Goal: Task Accomplishment & Management: Manage account settings

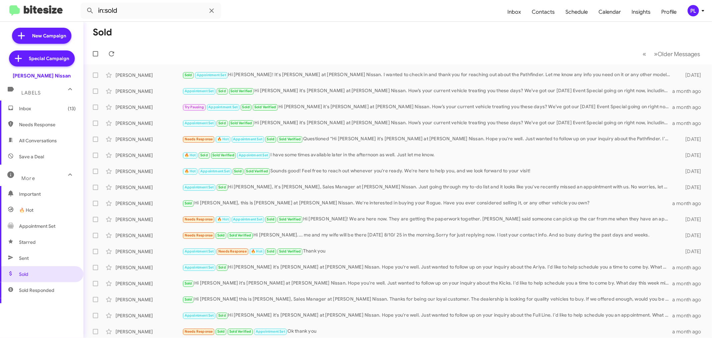
click at [37, 125] on span "Needs Response" at bounding box center [47, 124] width 57 height 7
type input "in:needs-response"
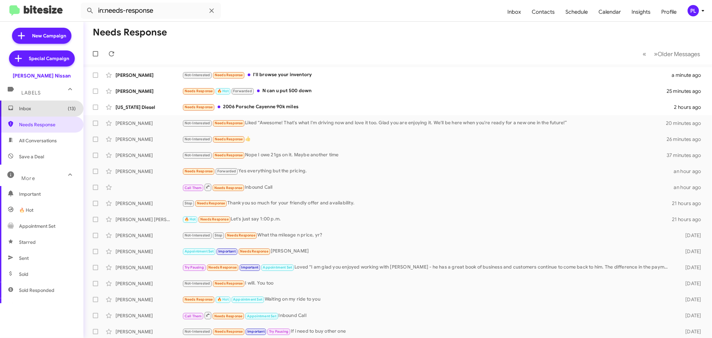
click at [47, 106] on span "Inbox (13)" at bounding box center [47, 108] width 57 height 7
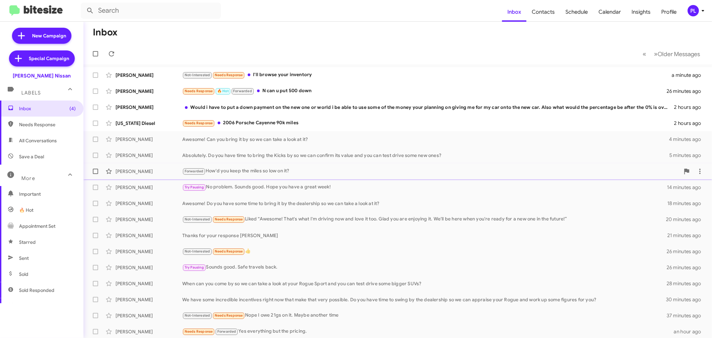
click at [267, 168] on div "Forwarded How'd you keep the miles so low on it?" at bounding box center [430, 171] width 497 height 8
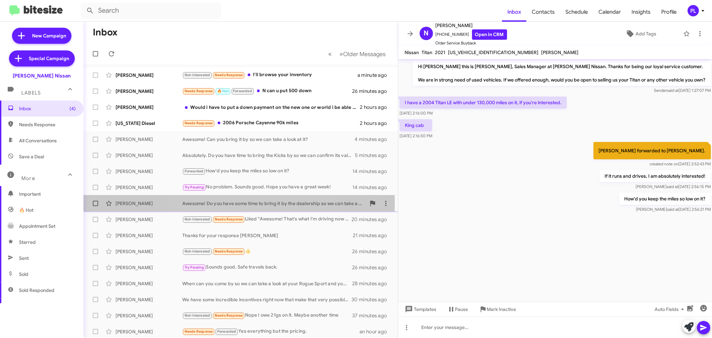
click at [239, 203] on div "Awesome! Do you have some time to bring it by the dealership so we can take a l…" at bounding box center [273, 203] width 183 height 7
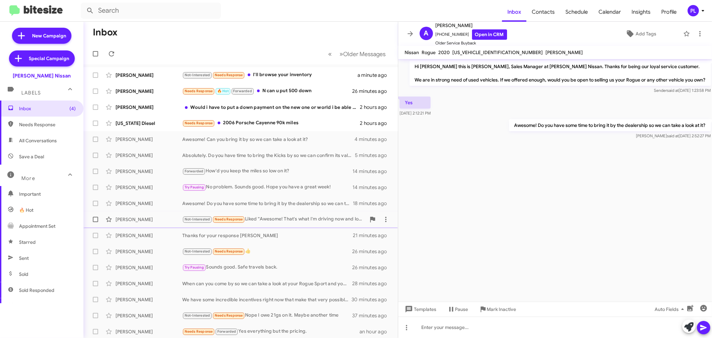
click at [280, 219] on div "Not-Interested Needs Response Liked “Awesome! That's what I'm driving now and l…" at bounding box center [273, 219] width 183 height 8
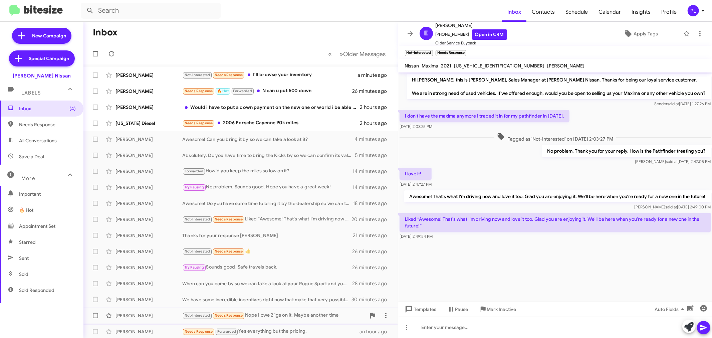
click at [279, 312] on div "Not-Interested Needs Response Nope I owe 21gs on it. Maybe another time" at bounding box center [273, 315] width 183 height 8
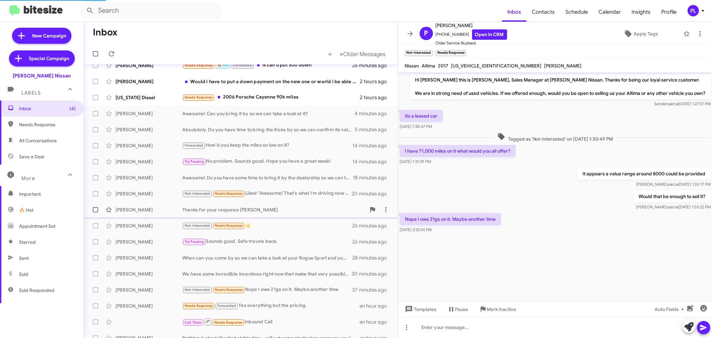
scroll to position [49, 0]
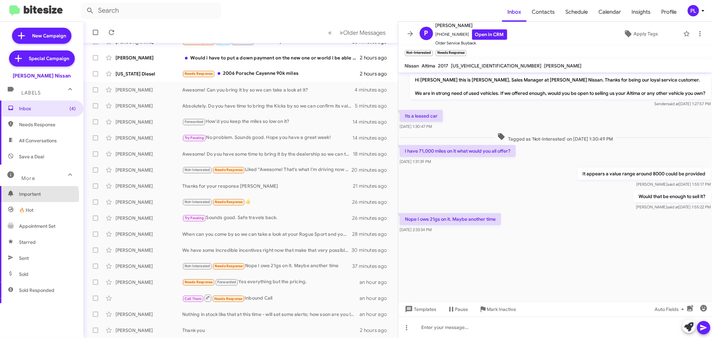
click at [37, 195] on span "Important" at bounding box center [47, 193] width 57 height 7
type input "in:important"
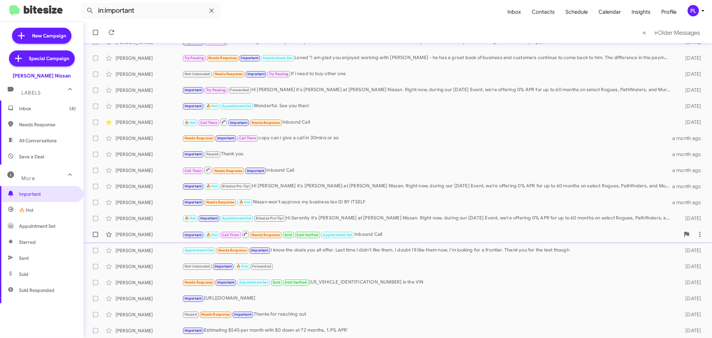
scroll to position [49, 0]
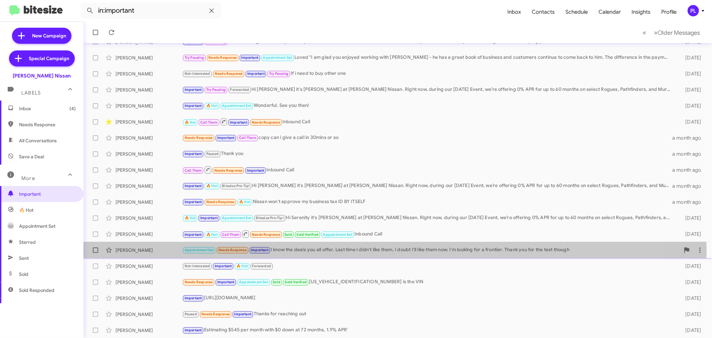
click at [388, 250] on div "Appointment Set Needs Response Important I know the deals you all offer. Last t…" at bounding box center [430, 250] width 497 height 8
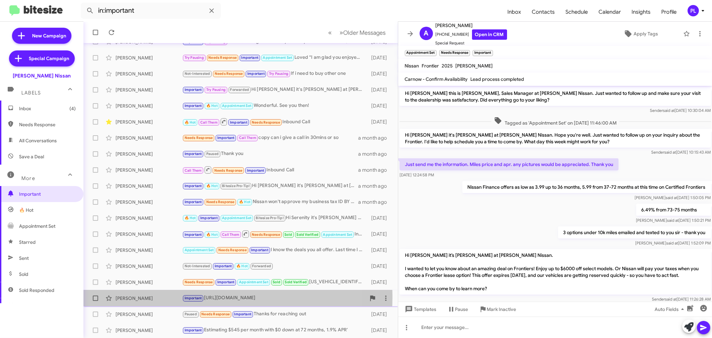
click at [165, 296] on div "Leslie Nicolaisen" at bounding box center [148, 298] width 67 height 7
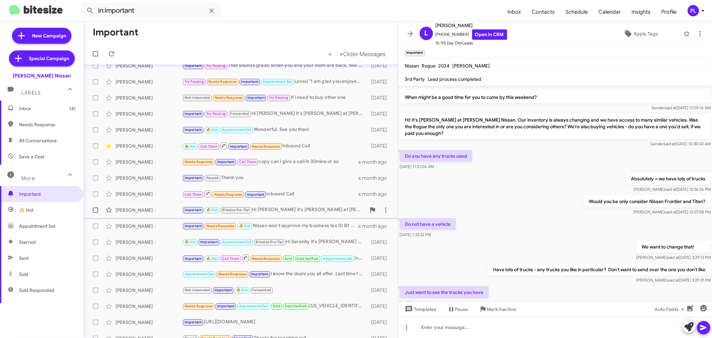
scroll to position [49, 0]
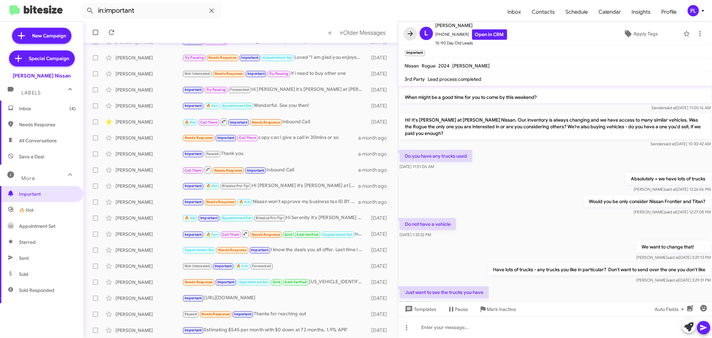
click at [405, 32] on span at bounding box center [409, 34] width 13 height 8
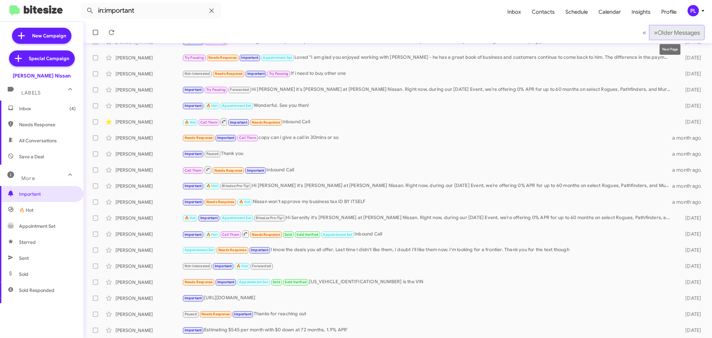
click at [683, 35] on span "Older Messages" at bounding box center [678, 32] width 42 height 7
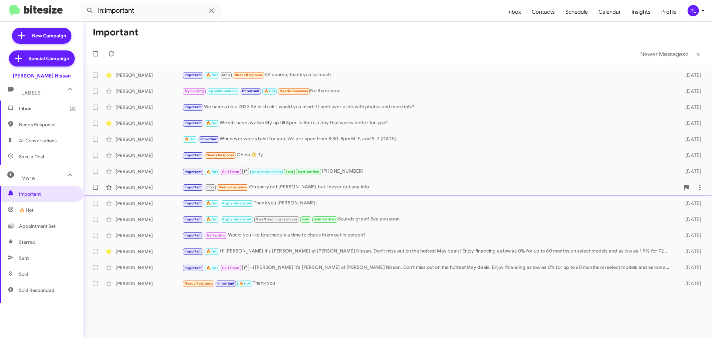
click at [299, 182] on div "Donna Clawson Important Stop Needs Response Oh sorry not Robert but I never got…" at bounding box center [397, 186] width 617 height 13
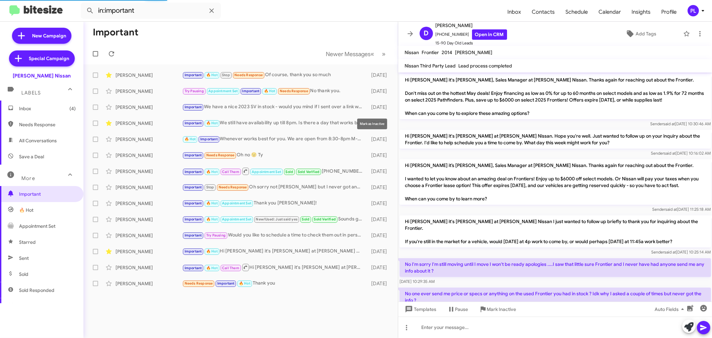
scroll to position [80, 0]
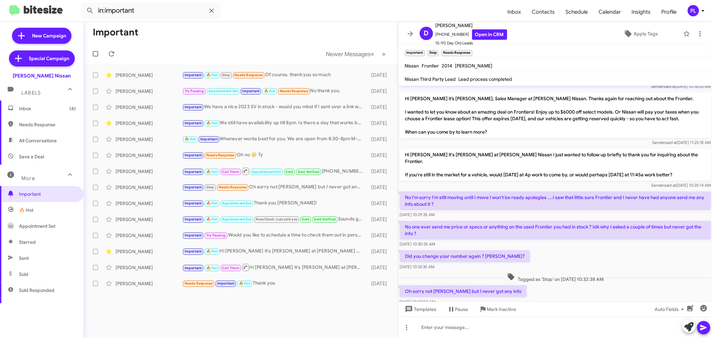
click at [290, 299] on div "Important Newer Messages « Previous » Next Jesse Garcia Important 🔥 Hot Stop Ne…" at bounding box center [240, 180] width 314 height 316
click at [701, 12] on icon at bounding box center [702, 11] width 8 height 8
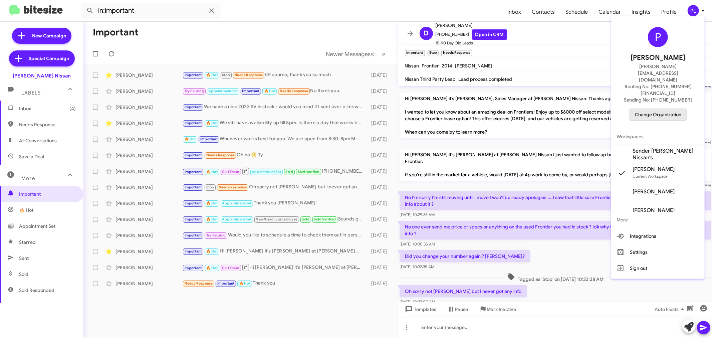
click at [651, 109] on span "Change Organization" at bounding box center [657, 114] width 46 height 11
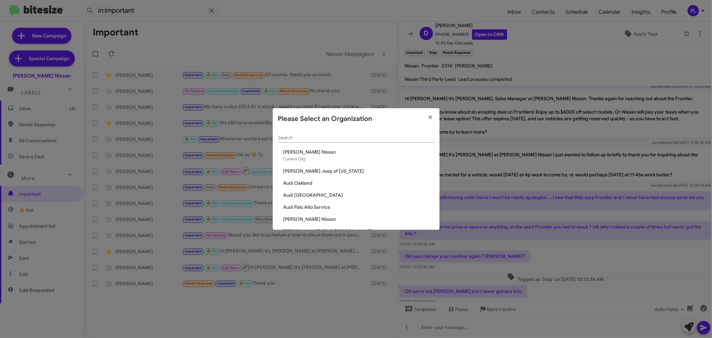
click at [287, 134] on div "Search" at bounding box center [356, 135] width 156 height 13
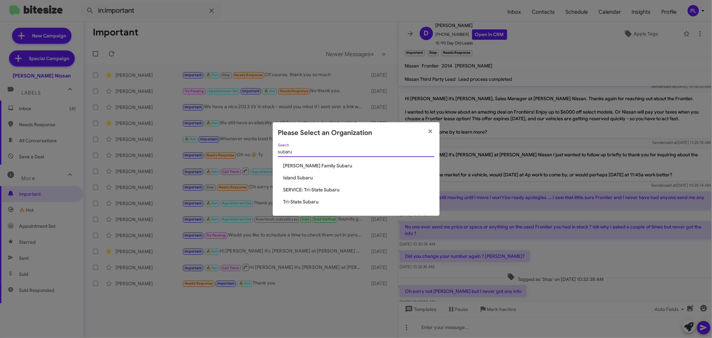
type input "subaru"
click at [292, 163] on span "[PERSON_NAME] Family Subaru" at bounding box center [358, 165] width 151 height 7
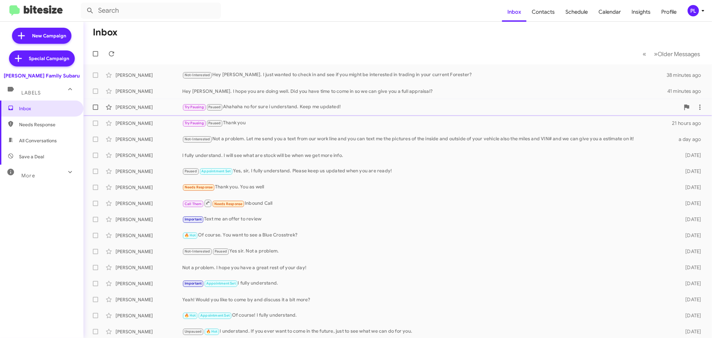
click at [306, 107] on div "Try Pausing Paused Ahahaha no for sure i understand. Keep me updated!" at bounding box center [430, 107] width 497 height 8
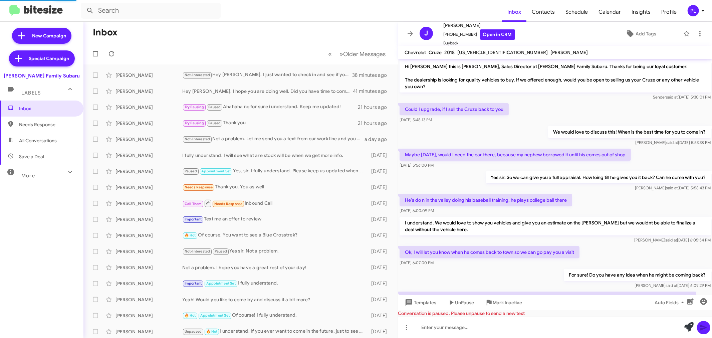
scroll to position [129, 0]
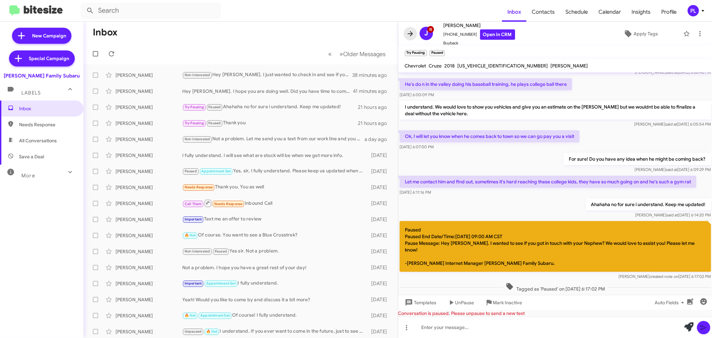
click at [408, 35] on icon at bounding box center [410, 34] width 8 height 8
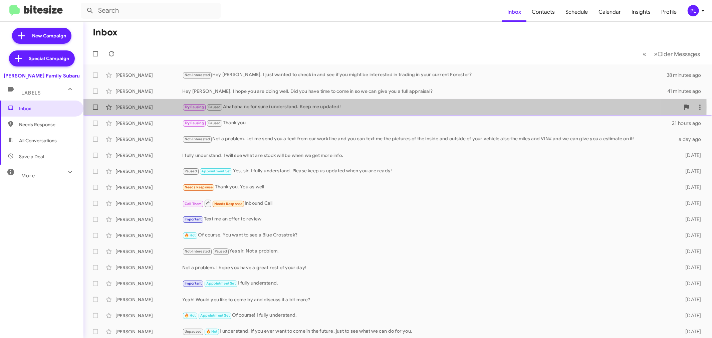
click at [260, 107] on div "Try Pausing Paused Ahahaha no for sure i understand. Keep me updated!" at bounding box center [430, 107] width 497 height 8
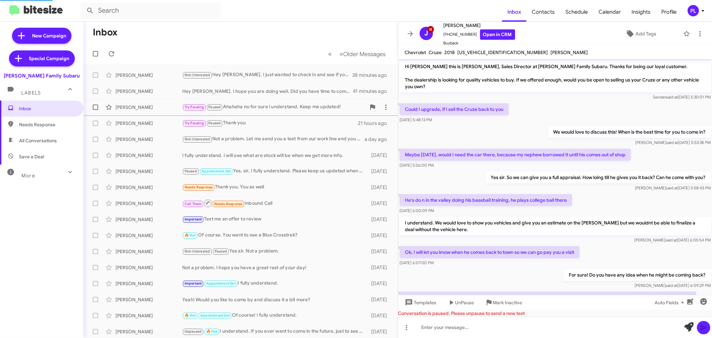
scroll to position [129, 0]
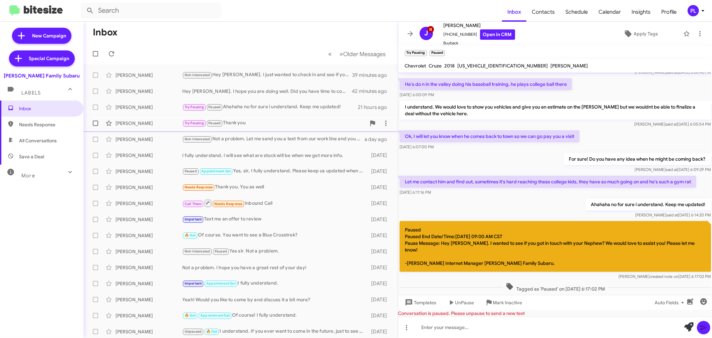
click at [239, 122] on div "Try Pausing Paused Thank you" at bounding box center [273, 123] width 183 height 8
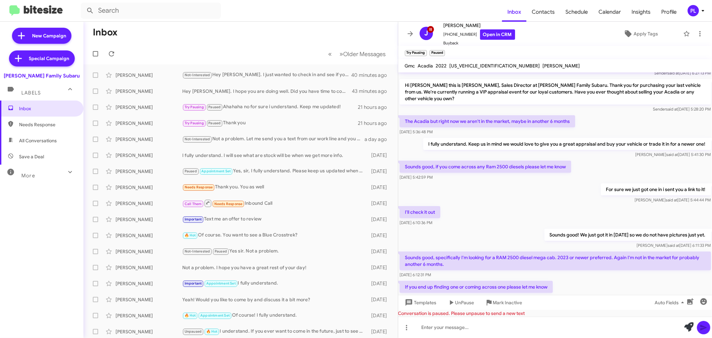
scroll to position [185, 0]
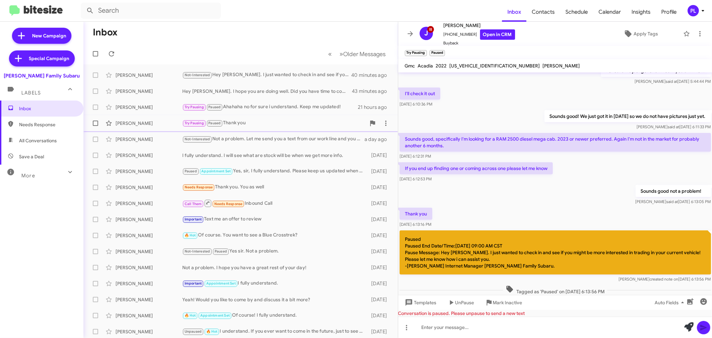
click at [232, 117] on div "Jacob Osulivan Try Pausing Paused Thank you 21 hours ago" at bounding box center [241, 122] width 304 height 13
click at [252, 168] on div "Paused Appointment Set Yes, sir, I fully understand. Please keep us updated whe…" at bounding box center [273, 171] width 183 height 8
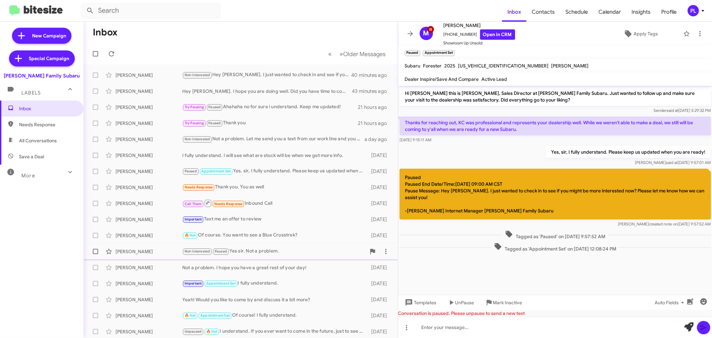
click at [276, 248] on div "Not-Interested Paused Yes sir. Not a problem." at bounding box center [273, 251] width 183 height 8
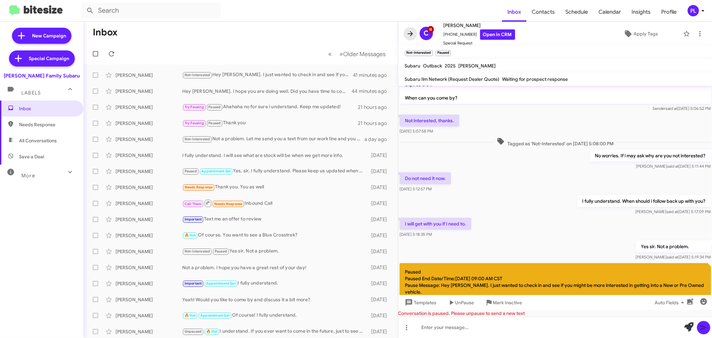
click at [414, 34] on span at bounding box center [409, 34] width 13 height 8
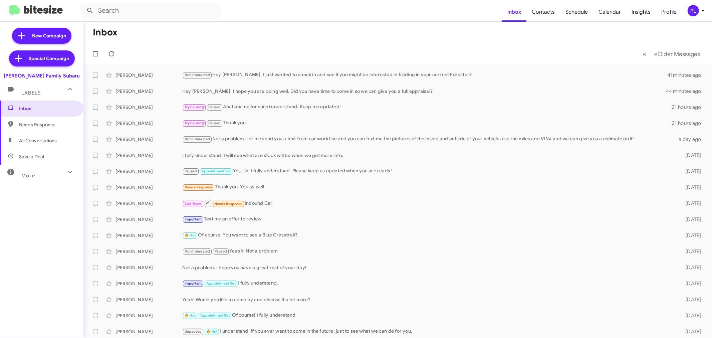
click at [699, 12] on icon at bounding box center [702, 11] width 8 height 8
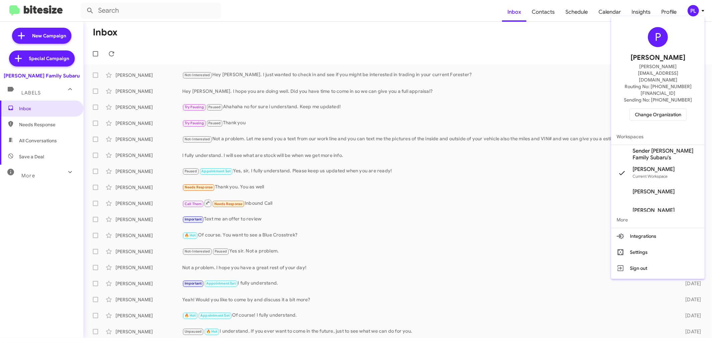
click at [649, 109] on span "Change Organization" at bounding box center [657, 114] width 46 height 11
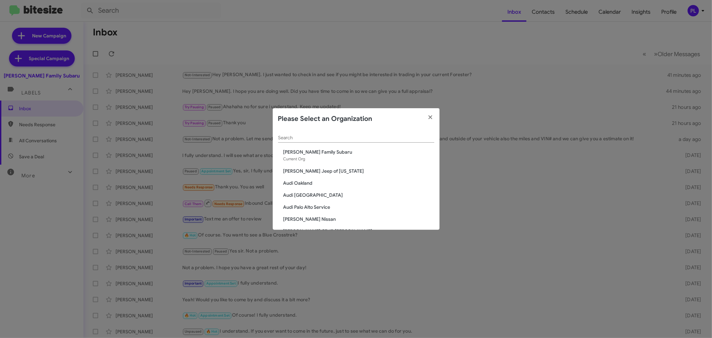
click at [313, 140] on div "Search" at bounding box center [356, 135] width 156 height 13
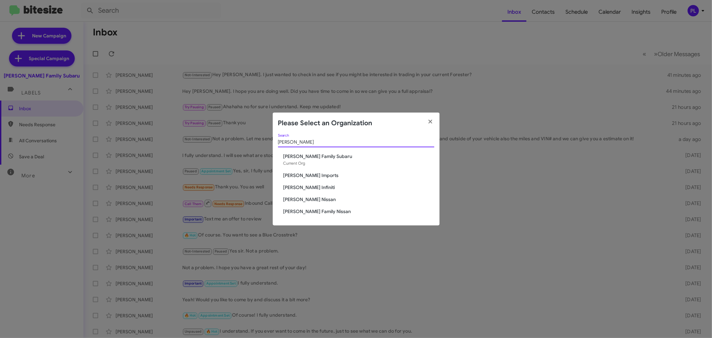
type input "hicks"
click at [319, 174] on span "[PERSON_NAME] Imports" at bounding box center [358, 175] width 151 height 7
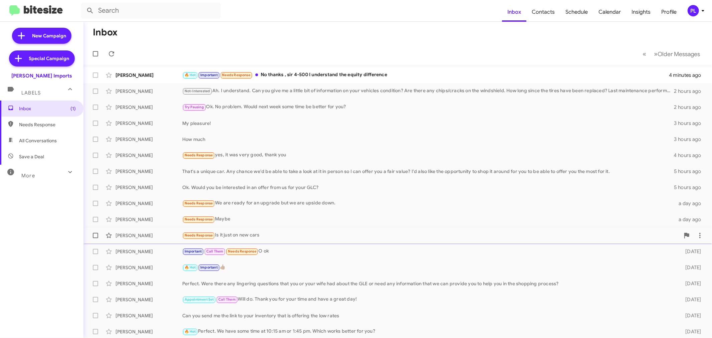
click at [242, 234] on div "Needs Response Is it just on new cars" at bounding box center [430, 235] width 497 height 8
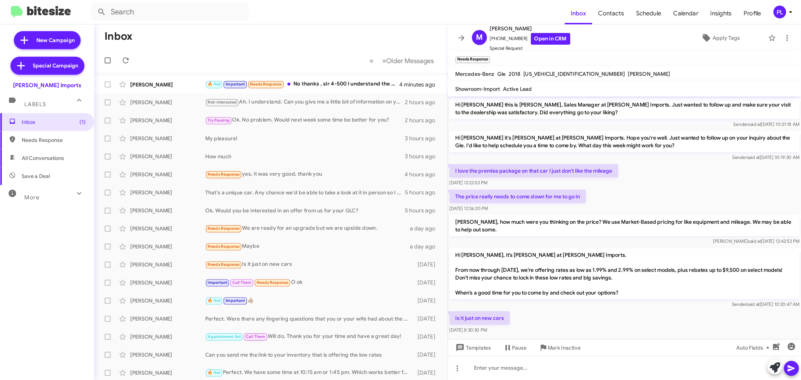
scroll to position [8, 0]
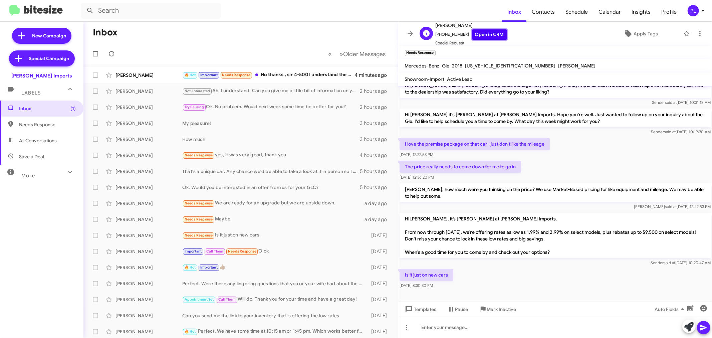
click at [486, 31] on link "Open in CRM" at bounding box center [489, 34] width 35 height 10
click at [482, 31] on link "Open in CRM" at bounding box center [489, 34] width 35 height 10
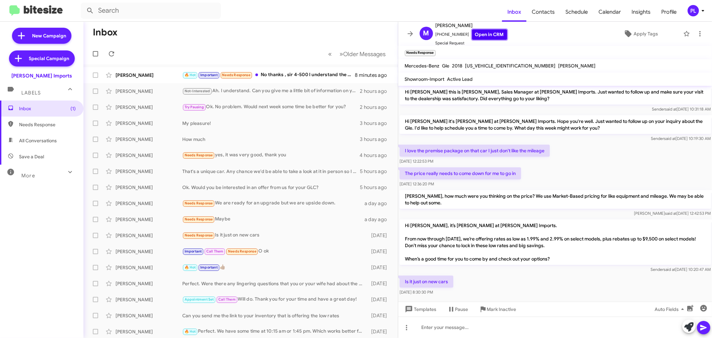
scroll to position [0, 0]
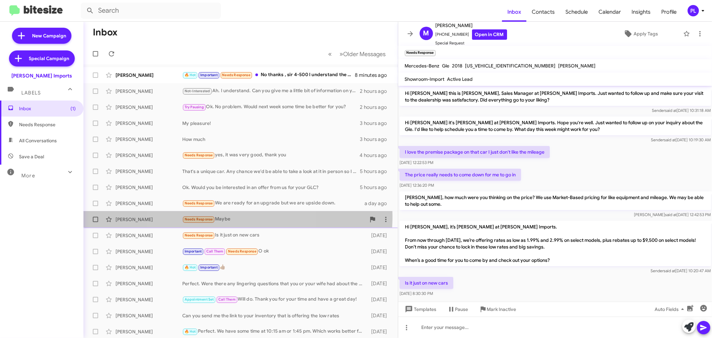
click at [227, 216] on div "Needs Response Maybe" at bounding box center [273, 219] width 183 height 8
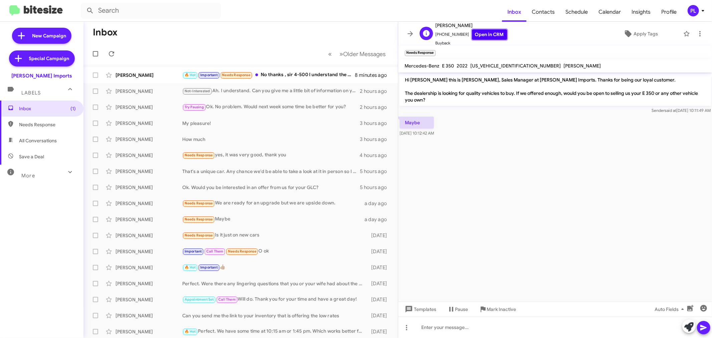
click at [473, 36] on link "Open in CRM" at bounding box center [489, 34] width 35 height 10
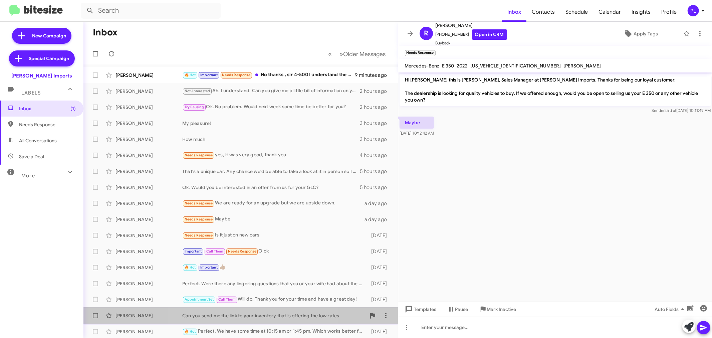
click at [255, 318] on div "Can you send me the link to your inventory that is offering the low rates" at bounding box center [273, 315] width 183 height 7
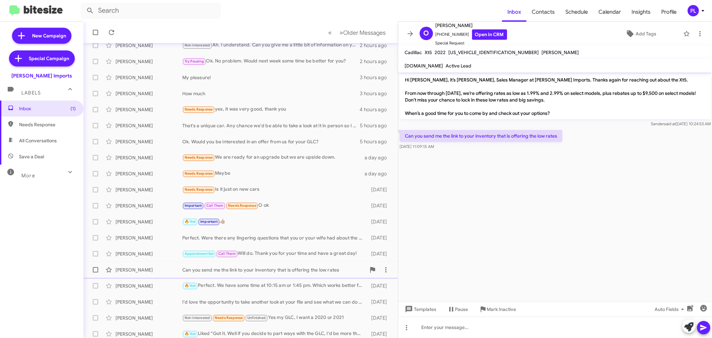
scroll to position [49, 0]
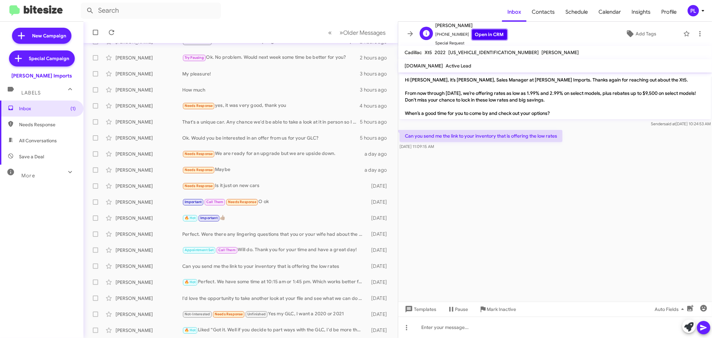
click at [476, 35] on link "Open in CRM" at bounding box center [489, 34] width 35 height 10
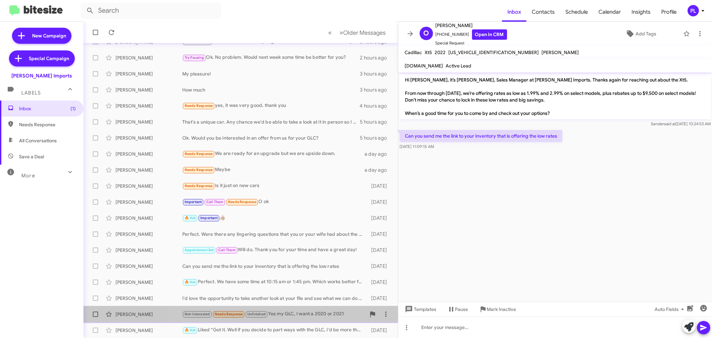
click at [304, 315] on div "Not-Interested Needs Response Unfinished Yes my GLC, I want a 2020 or 2021" at bounding box center [273, 314] width 183 height 8
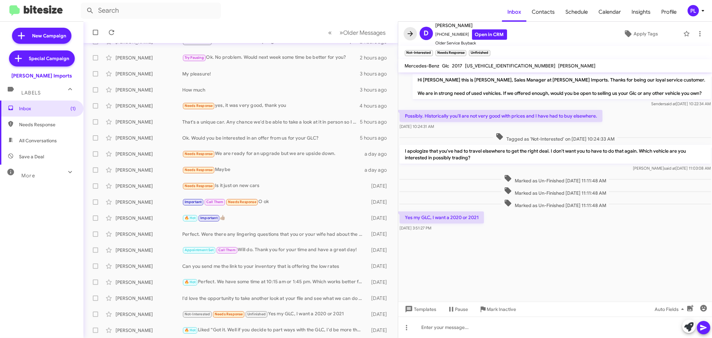
click at [414, 33] on icon at bounding box center [410, 34] width 8 height 8
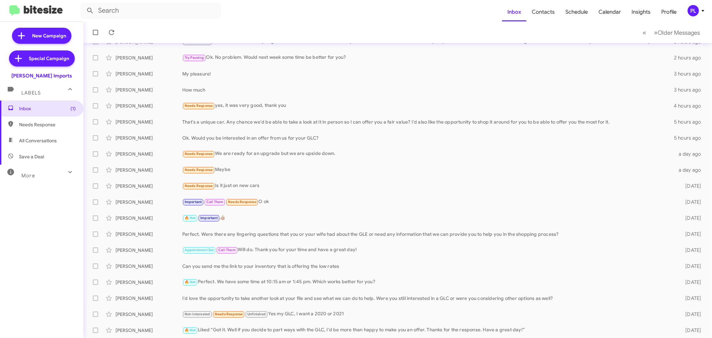
click at [701, 10] on icon at bounding box center [702, 11] width 8 height 8
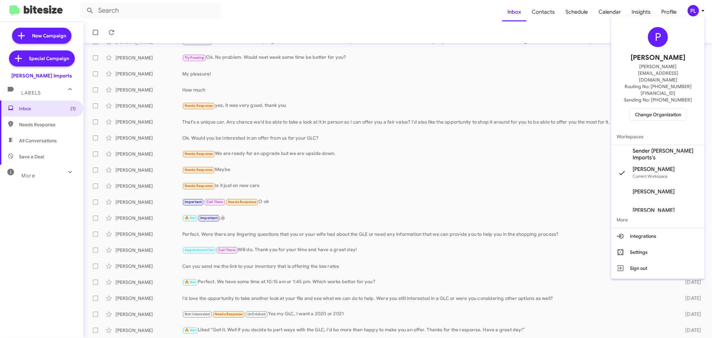
click at [650, 109] on span "Change Organization" at bounding box center [657, 114] width 46 height 11
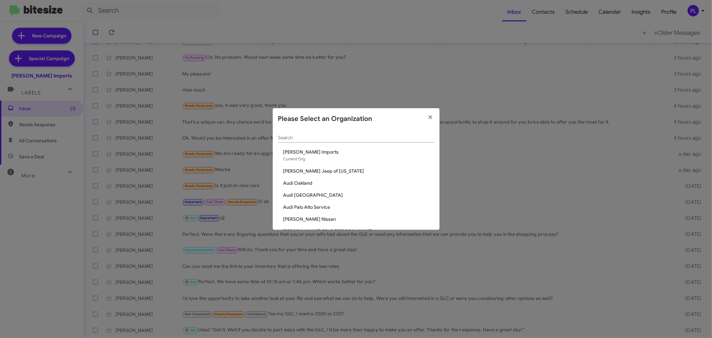
click at [301, 137] on input "Search" at bounding box center [356, 137] width 156 height 5
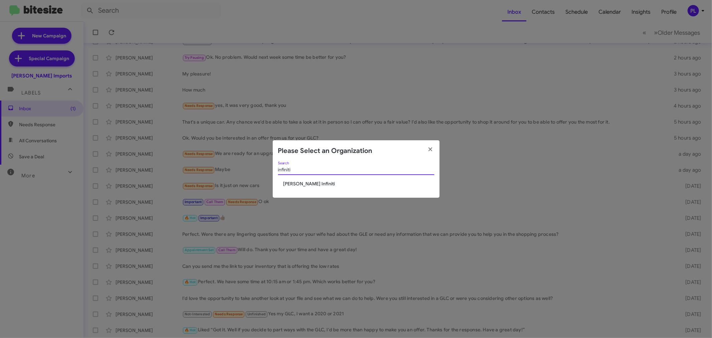
type input "infiniti"
click at [311, 178] on div "infiniti Search" at bounding box center [356, 170] width 156 height 19
click at [309, 183] on span "[PERSON_NAME] Infiniti" at bounding box center [358, 183] width 151 height 7
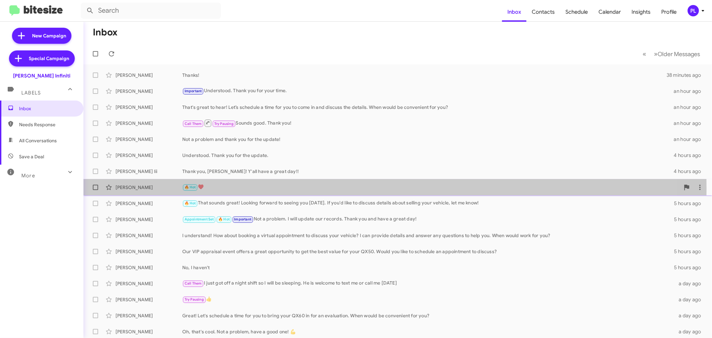
click at [225, 188] on div "🔥 Hot ♥️" at bounding box center [430, 187] width 497 height 8
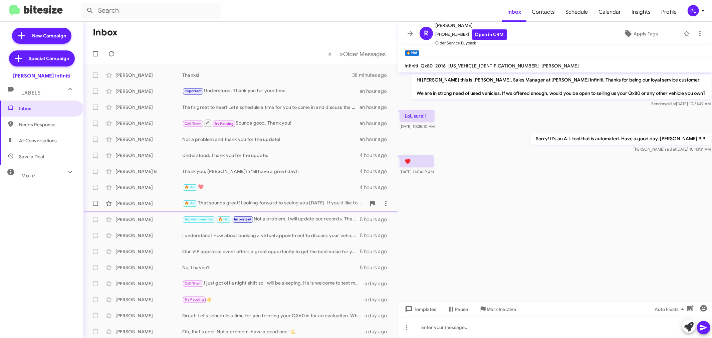
click at [294, 206] on div "🔥 Hot That sounds great! Looking forward to seeing you [DATE]. If you'd like to…" at bounding box center [273, 203] width 183 height 8
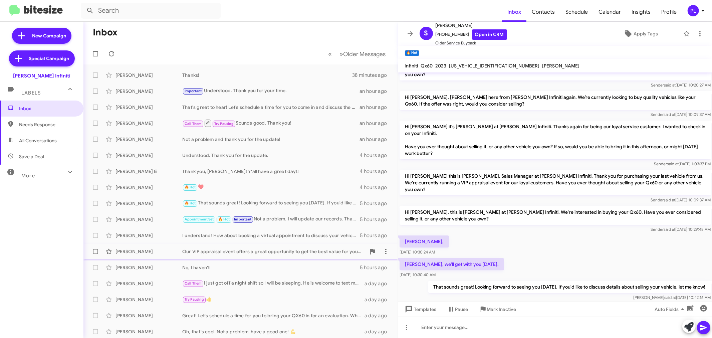
click at [250, 251] on div "Our VIP appraisal event offers a great opportunity to get the best value for yo…" at bounding box center [273, 251] width 183 height 7
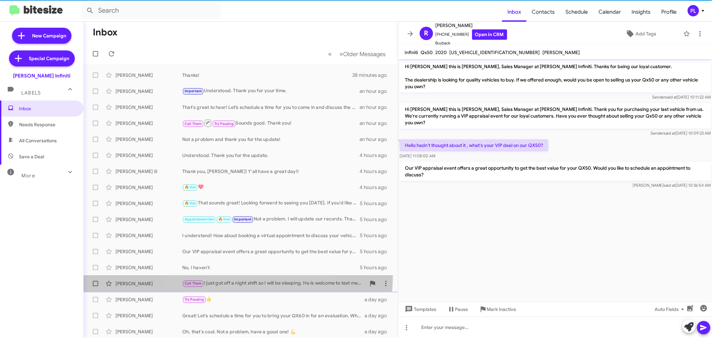
click at [236, 276] on span "[PERSON_NAME] Call Them I just got off a night shift so I will be sleeping. He …" at bounding box center [240, 283] width 314 height 16
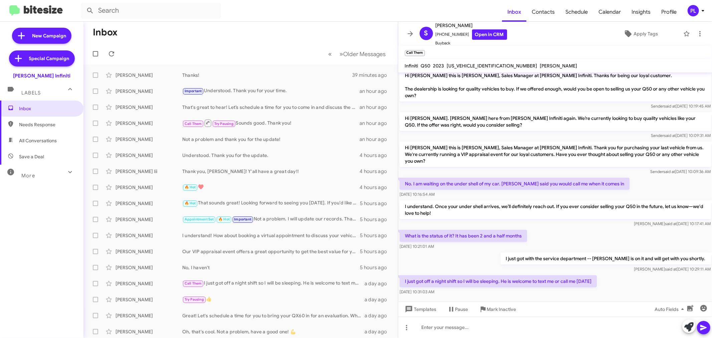
scroll to position [5, 0]
click at [482, 33] on link "Open in CRM" at bounding box center [489, 34] width 35 height 10
click at [231, 253] on div "Our VIP appraisal event offers a great opportunity to get the best value for yo…" at bounding box center [273, 251] width 183 height 7
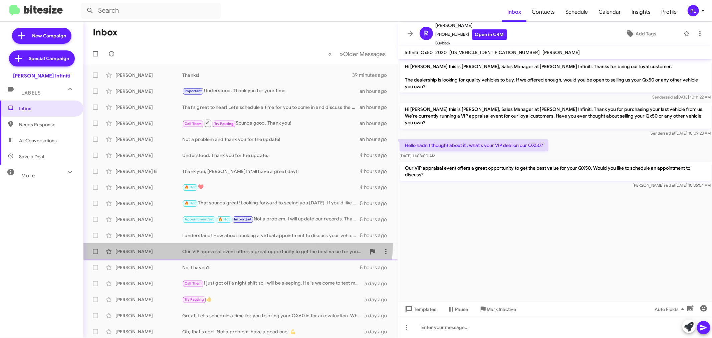
click at [227, 243] on span "[PERSON_NAME] Our VIP appraisal event offers a great opportunity to get the bes…" at bounding box center [240, 251] width 314 height 16
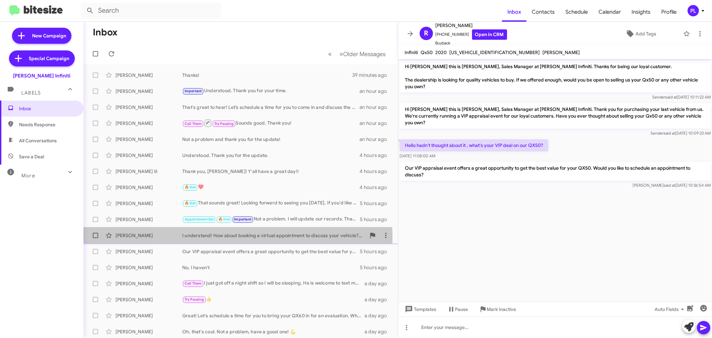
click at [229, 238] on div "I understand! How about booking a virtual appointment to discuss your vehicle? …" at bounding box center [273, 235] width 183 height 7
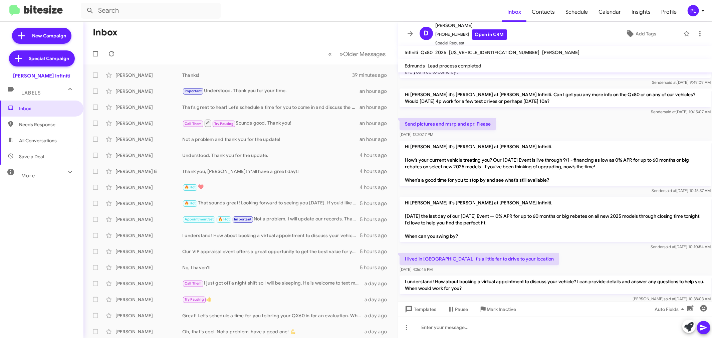
scroll to position [28, 0]
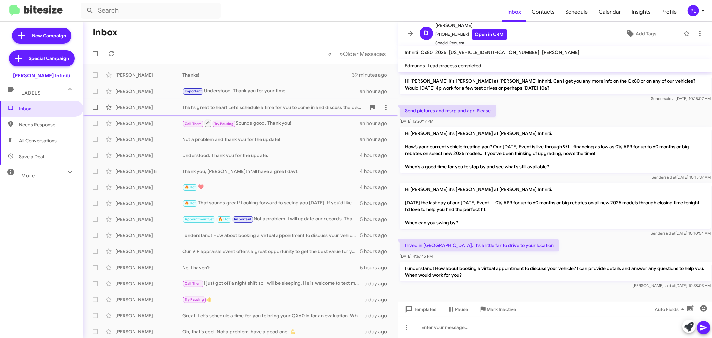
click at [235, 104] on div "That's great to hear! Let’s schedule a time for you to come in and discuss the …" at bounding box center [273, 107] width 183 height 7
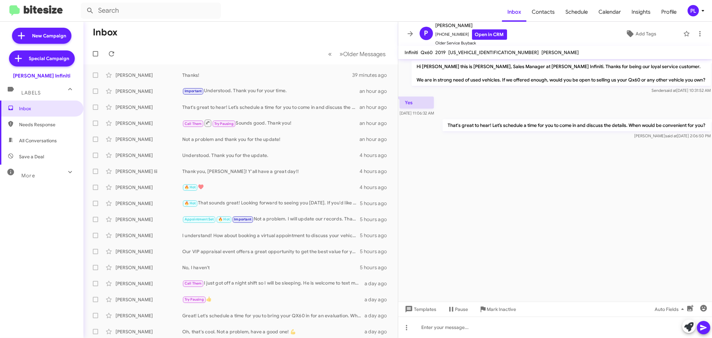
click at [494, 170] on cdk-virtual-scroll-viewport "Hi [PERSON_NAME] this is [PERSON_NAME], Sales Manager at [PERSON_NAME] Infiniti…" at bounding box center [555, 180] width 314 height 242
click at [254, 299] on div "Try Pausing 👍" at bounding box center [273, 299] width 183 height 8
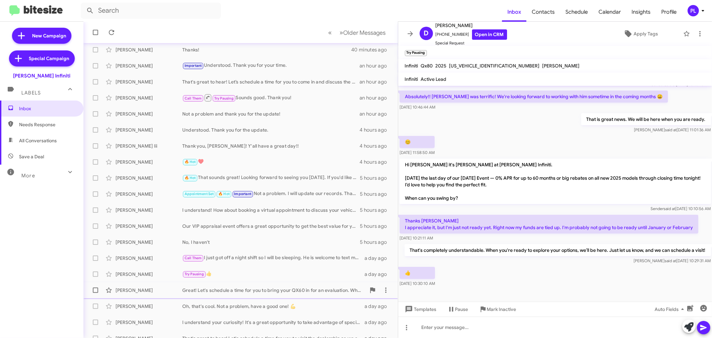
scroll to position [37, 0]
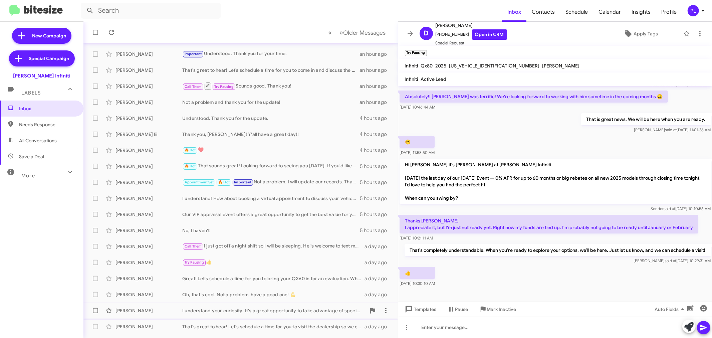
click at [202, 308] on div "I understand your curiosity! It's a great opportunity to take advantage of spec…" at bounding box center [273, 310] width 183 height 7
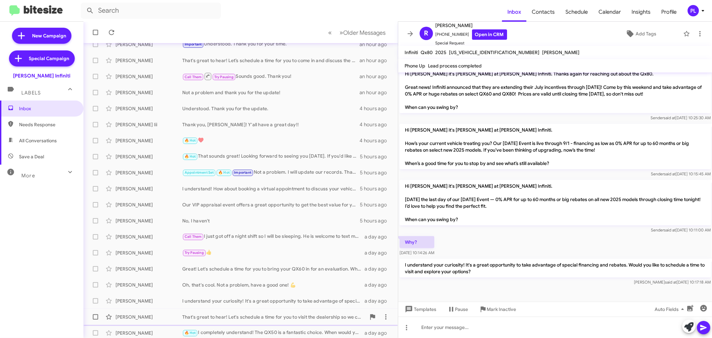
scroll to position [49, 0]
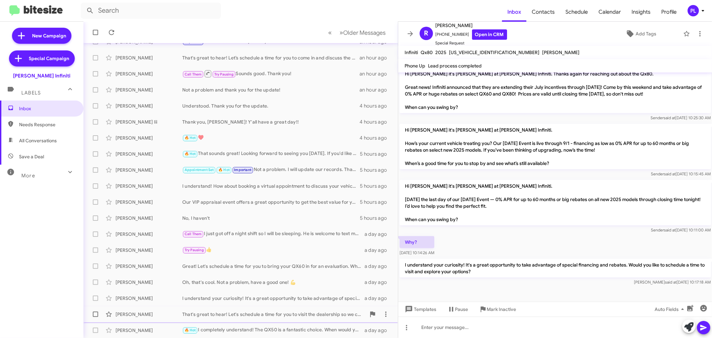
click at [251, 316] on div "That's great to hear! Let's schedule a time for you to visit the dealership so …" at bounding box center [273, 314] width 183 height 7
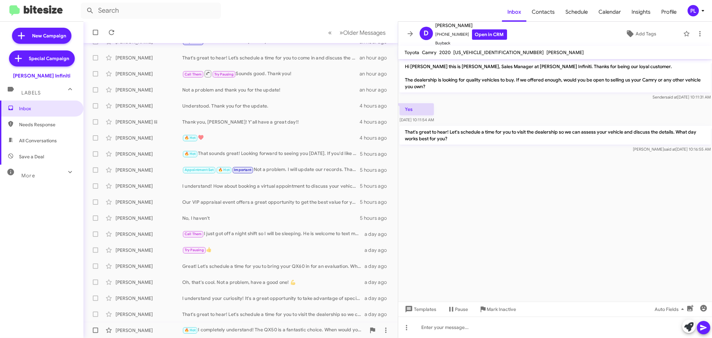
click at [295, 329] on div "🔥 Hot I completely understand! The QX50 is a fantastic choice. When would you l…" at bounding box center [273, 330] width 183 height 8
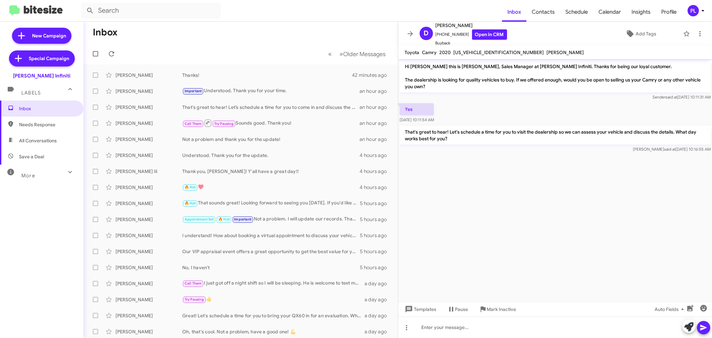
click at [40, 175] on div "More" at bounding box center [34, 172] width 59 height 12
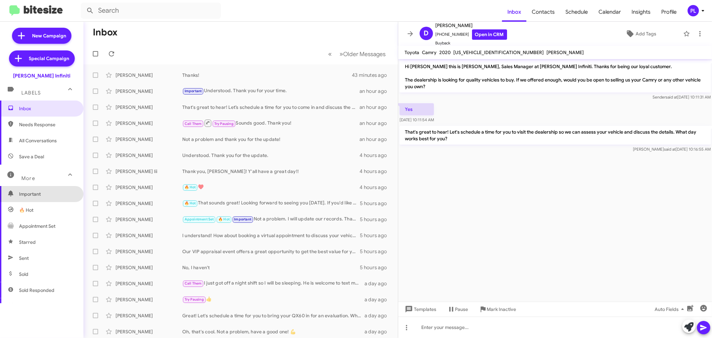
click at [44, 189] on span "Important" at bounding box center [41, 194] width 83 height 16
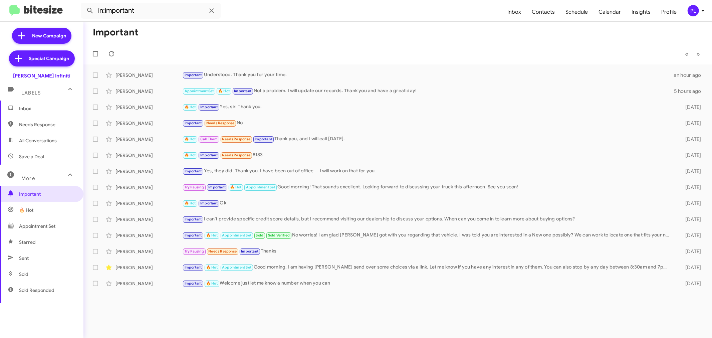
click at [30, 214] on span "🔥 Hot" at bounding box center [41, 210] width 83 height 16
type input "in:appointment"
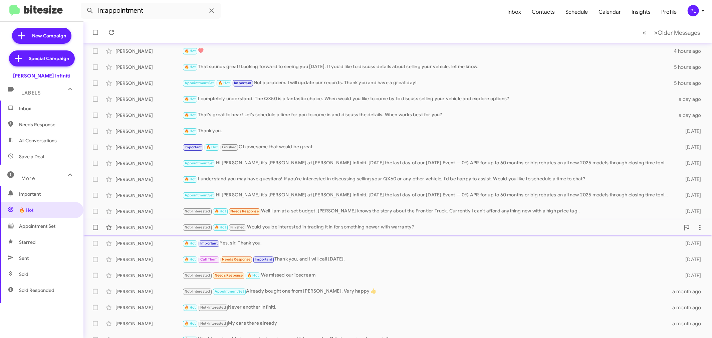
scroll to position [37, 0]
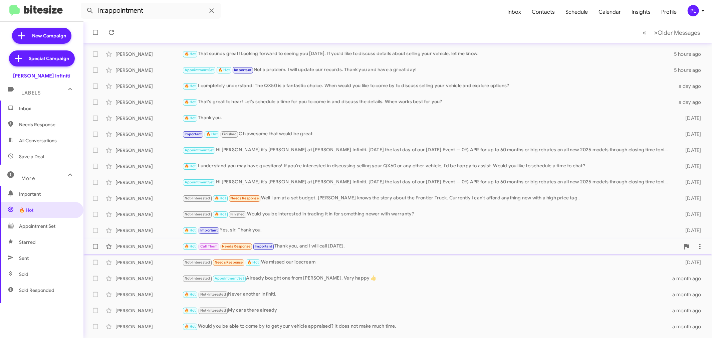
click at [312, 246] on div "🔥 Hot Call Them Needs Response Important Thank you, and I will call tomorrow." at bounding box center [430, 246] width 497 height 8
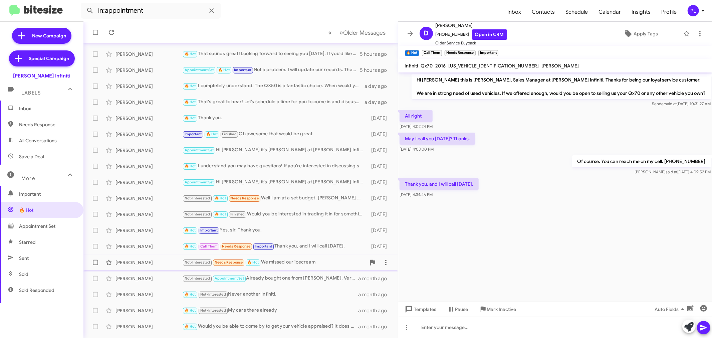
click at [307, 256] on div "Kevin Felt Not-Interested Needs Response 🔥 Hot We missed our icecream 22 days a…" at bounding box center [241, 262] width 304 height 13
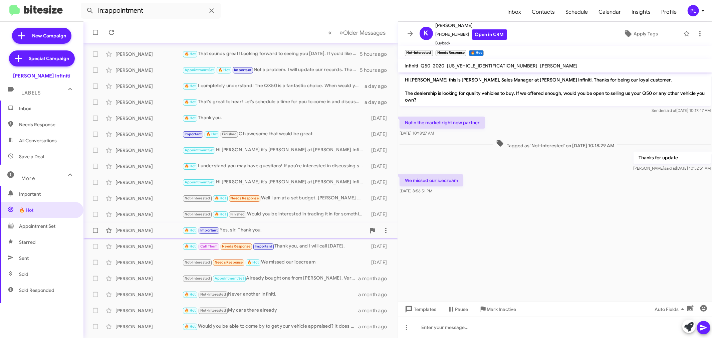
click at [312, 234] on div "Bobby Klepac 🔥 Hot Important Yes, sir. Thank you. 16 days ago" at bounding box center [241, 229] width 304 height 13
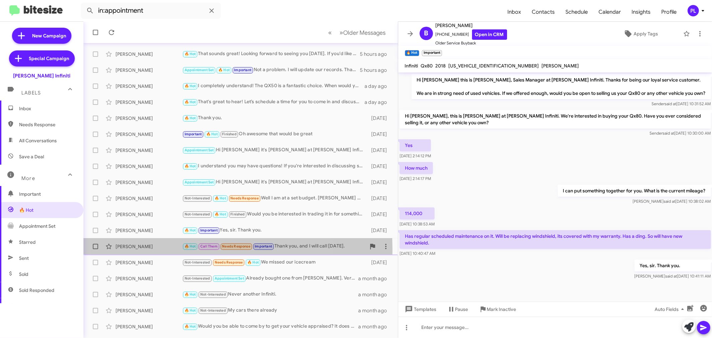
click at [151, 249] on div "[PERSON_NAME]" at bounding box center [148, 246] width 67 height 7
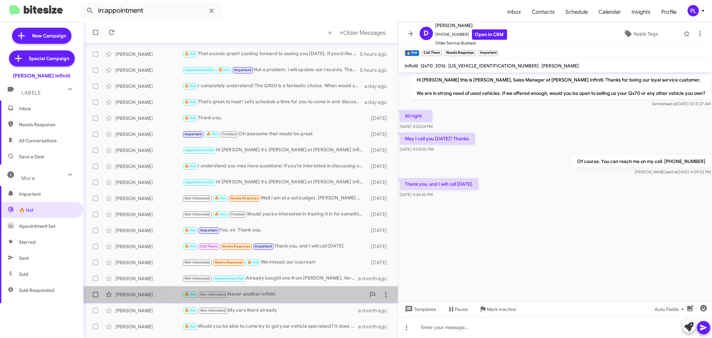
click at [277, 286] on span "Brad Condit 🔥 Hot Not-Interested Never another Infiniti. a month ago" at bounding box center [240, 294] width 314 height 16
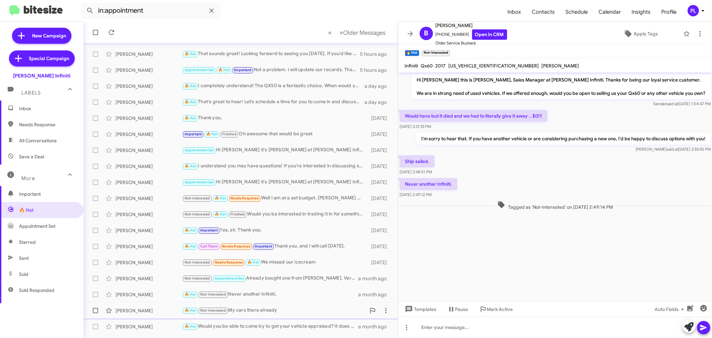
click at [254, 308] on div "🔥 Hot Not-Interested My cars there already" at bounding box center [273, 310] width 183 height 8
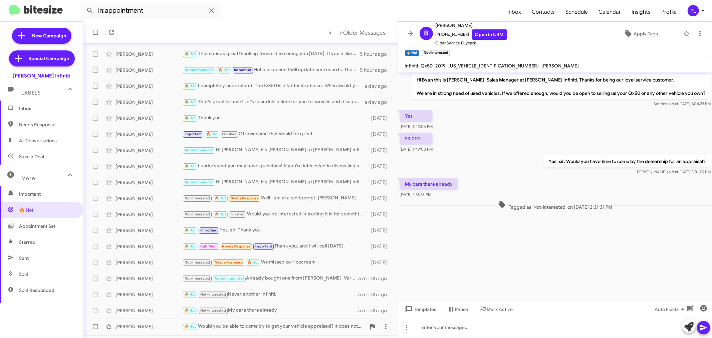
click at [252, 327] on div "🔥 Hot Would you be able to come by to get your vehicle appraised? It does not m…" at bounding box center [273, 326] width 183 height 8
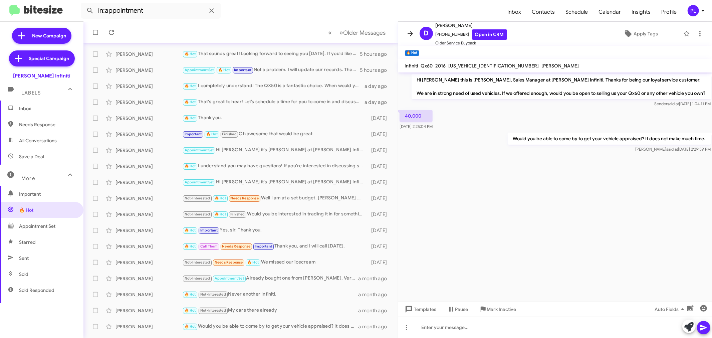
click at [408, 32] on icon at bounding box center [410, 34] width 8 height 8
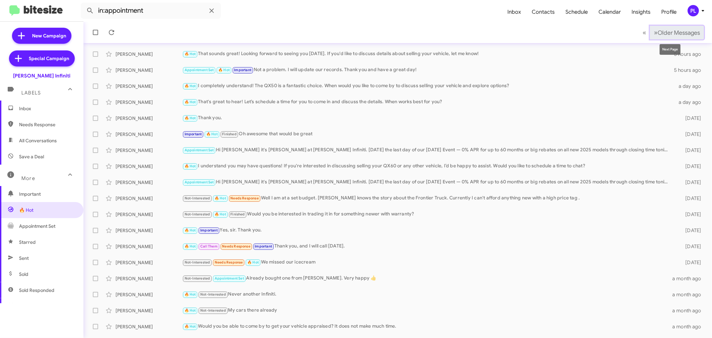
click at [649, 28] on button "» Next Older Messages" at bounding box center [676, 33] width 54 height 14
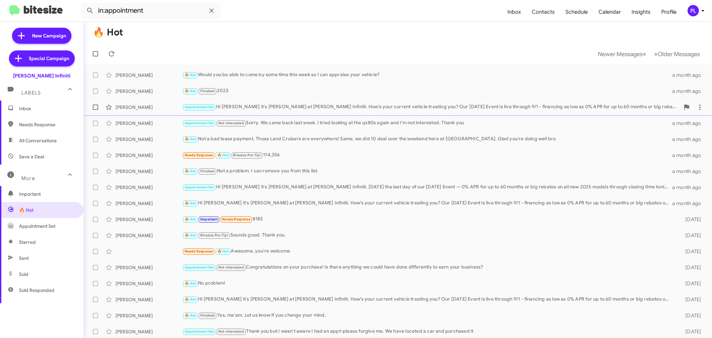
click at [390, 104] on div "Appointment Set Hi Gracie it's Cody Clemens at Ed Hicks Infiniti. How’s your cu…" at bounding box center [430, 107] width 497 height 8
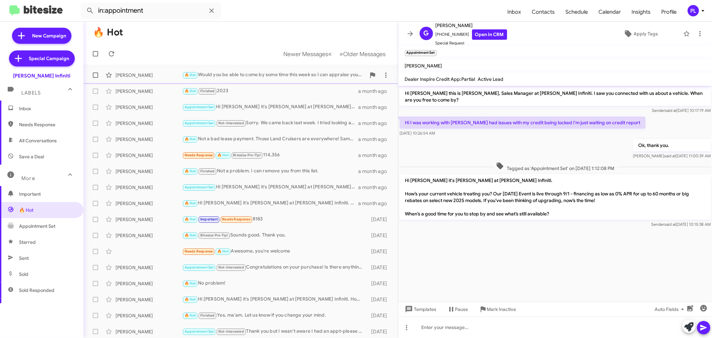
click at [256, 75] on div "🔥 Hot Would you be able to come by some time this week so I can appraise your v…" at bounding box center [273, 75] width 183 height 8
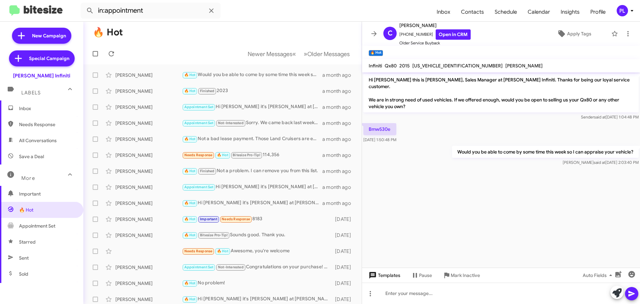
click at [386, 275] on span "Templates" at bounding box center [384, 275] width 33 height 12
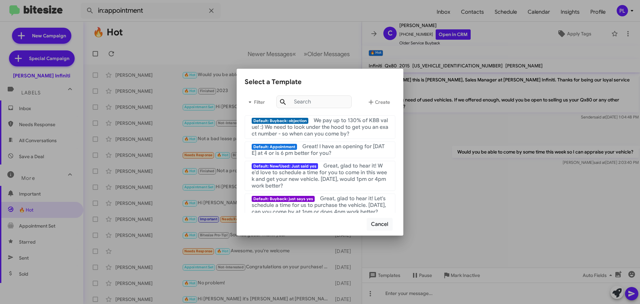
click at [464, 192] on div at bounding box center [320, 152] width 640 height 304
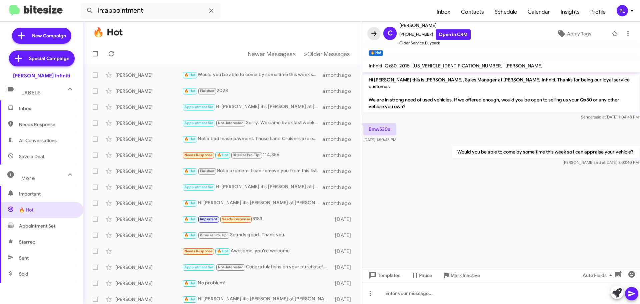
click at [374, 34] on icon at bounding box center [374, 33] width 5 height 5
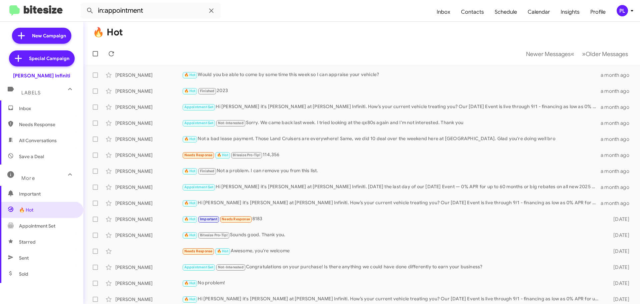
click at [59, 222] on span "Appointment Set" at bounding box center [41, 226] width 83 height 16
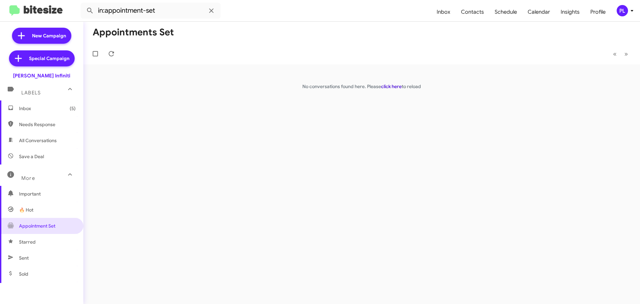
click at [394, 86] on link "click here" at bounding box center [391, 86] width 21 height 6
click at [34, 238] on span "Starred" at bounding box center [41, 242] width 83 height 16
type input "in:starred"
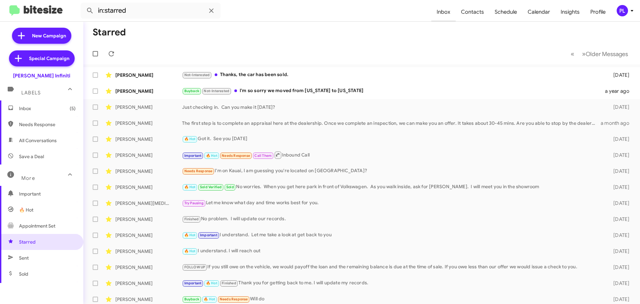
click at [444, 15] on span "Inbox" at bounding box center [444, 11] width 24 height 19
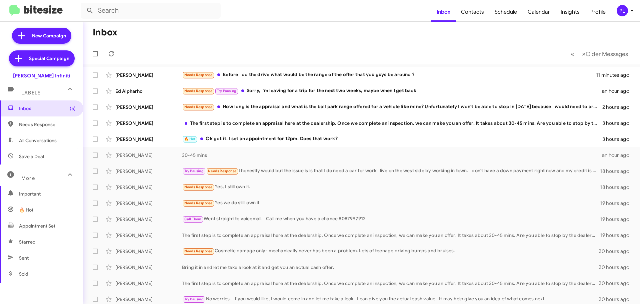
click at [632, 8] on icon at bounding box center [632, 11] width 8 height 8
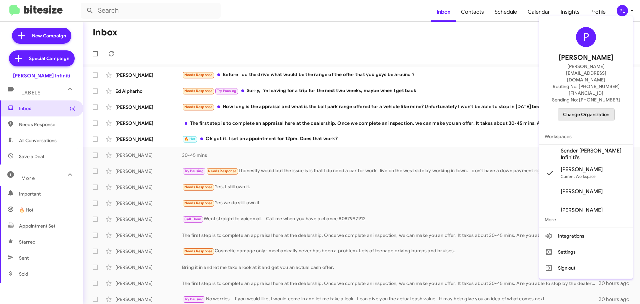
click at [585, 109] on span "Change Organization" at bounding box center [586, 114] width 46 height 11
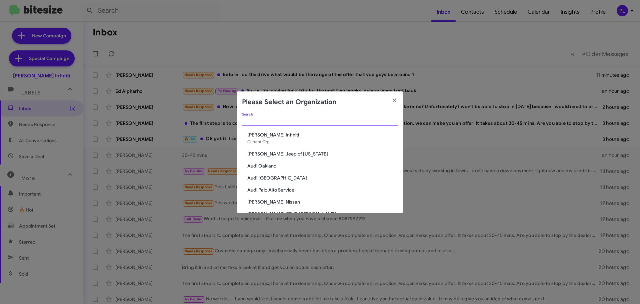
click at [276, 122] on input "Search" at bounding box center [320, 120] width 156 height 5
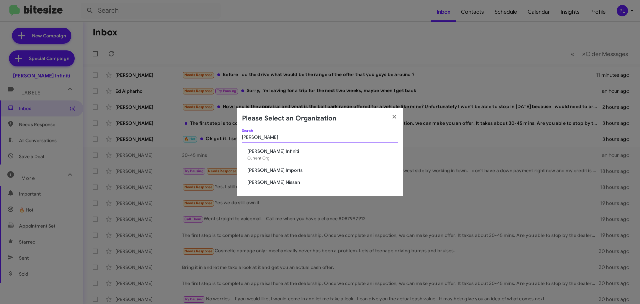
type input "ed hicks"
click at [259, 153] on span "Ed Hicks Infiniti" at bounding box center [323, 151] width 151 height 7
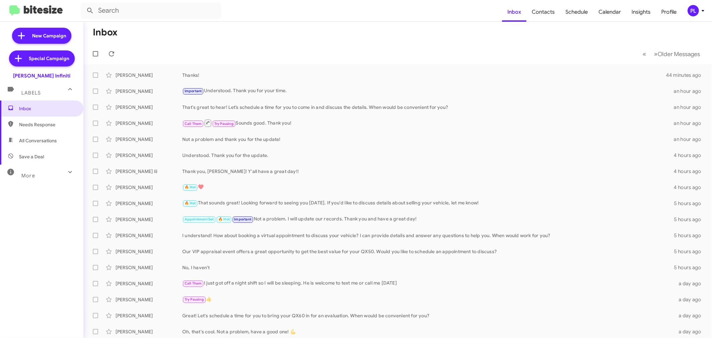
click at [705, 11] on icon at bounding box center [702, 11] width 8 height 8
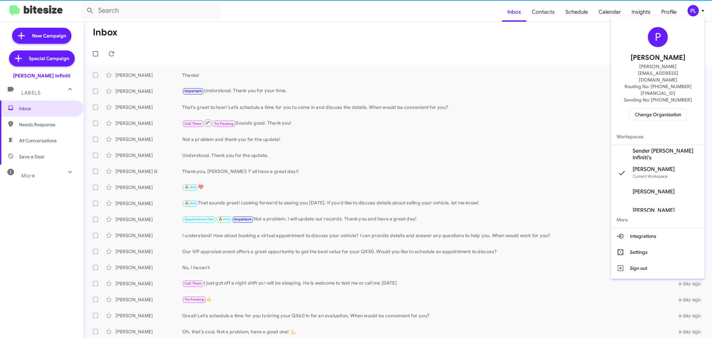
click at [653, 109] on span "Change Organization" at bounding box center [657, 114] width 46 height 11
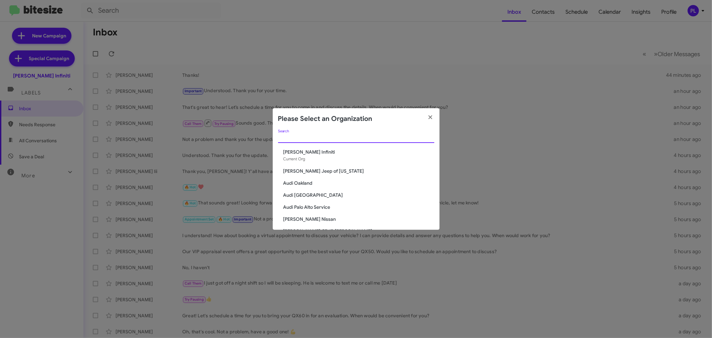
click at [366, 136] on input "Search" at bounding box center [356, 137] width 156 height 5
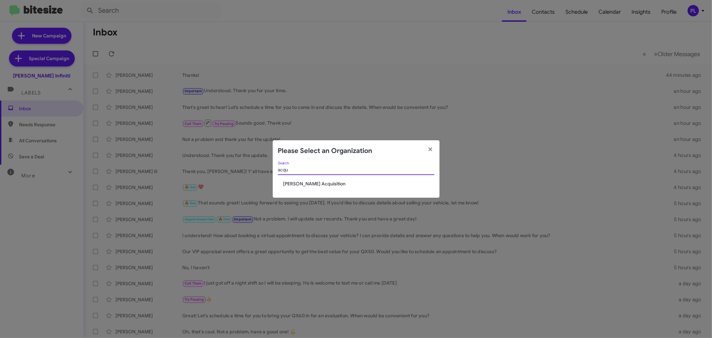
type input "acqu"
click at [317, 183] on span "[PERSON_NAME] Acquisition" at bounding box center [358, 183] width 151 height 7
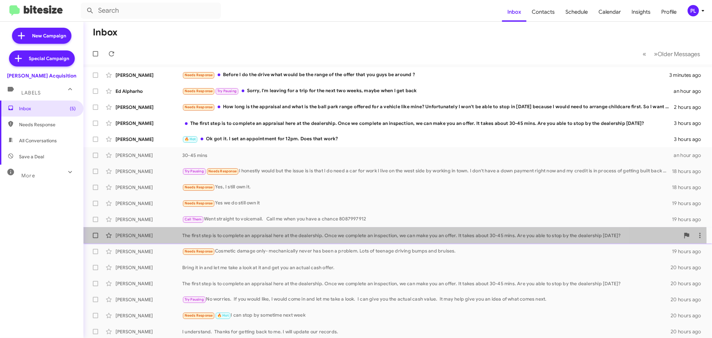
click at [244, 238] on div "The first step is to complete an appraisal here at the dealership. Once we comp…" at bounding box center [430, 235] width 497 height 7
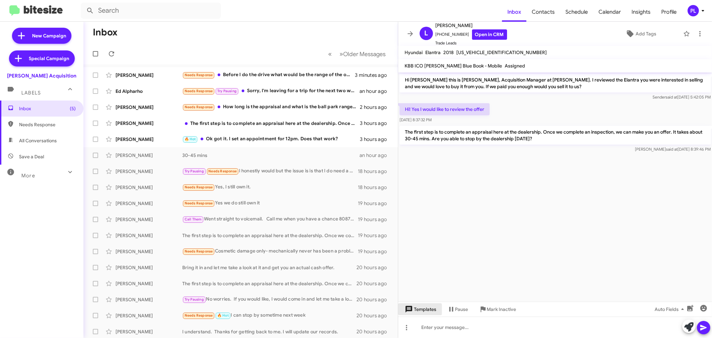
click at [414, 313] on span "Templates" at bounding box center [419, 309] width 33 height 12
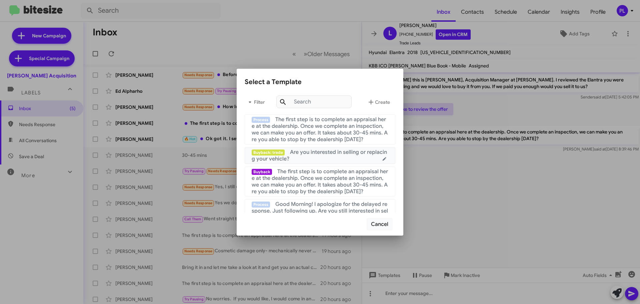
scroll to position [74, 0]
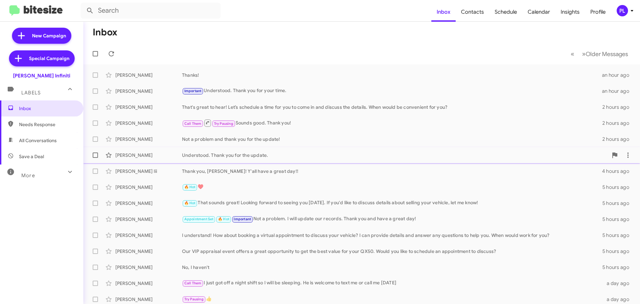
scroll to position [83, 0]
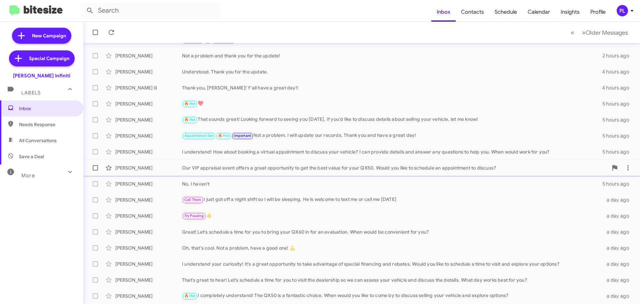
click at [223, 166] on div "Our VIP appraisal event offers a great opportunity to get the best value for yo…" at bounding box center [395, 167] width 426 height 7
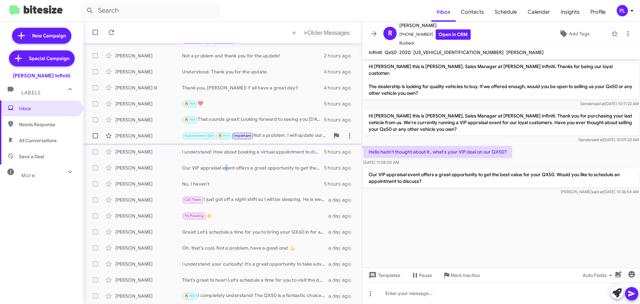
click at [283, 138] on div "Appointment Set 🔥 Hot Important Not a problem. I will update our records. Thank…" at bounding box center [256, 136] width 148 height 8
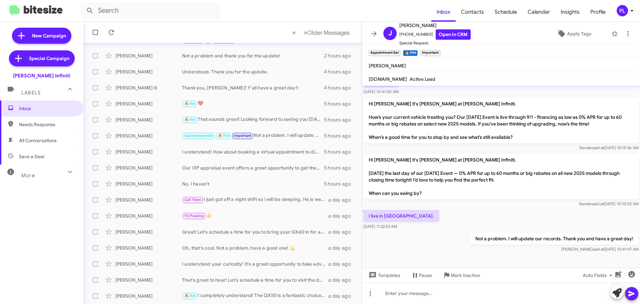
scroll to position [171, 0]
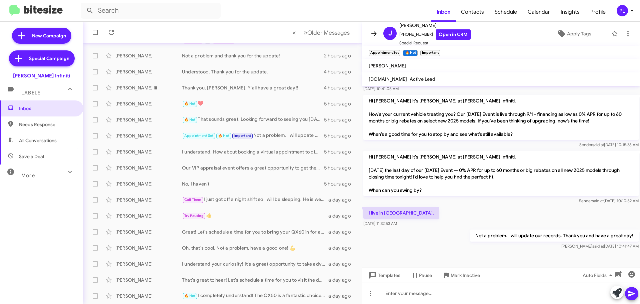
click at [373, 32] on icon at bounding box center [374, 34] width 8 height 8
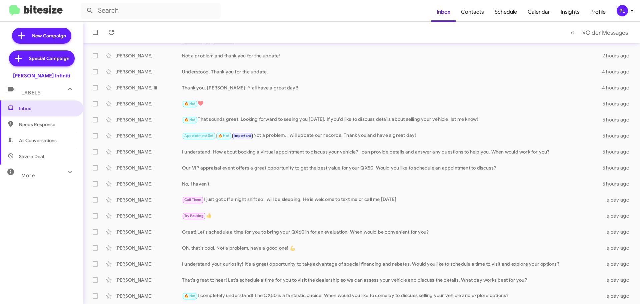
click at [50, 172] on div "More" at bounding box center [34, 172] width 59 height 12
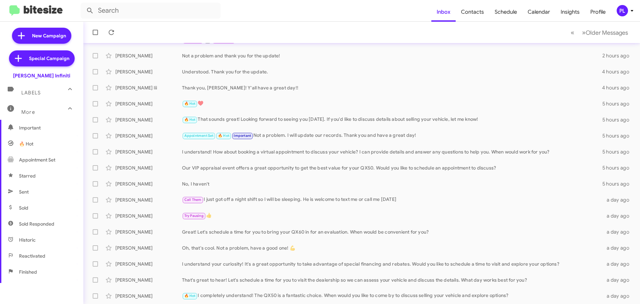
scroll to position [67, 0]
click at [38, 225] on span "Sold Responded" at bounding box center [36, 223] width 35 height 7
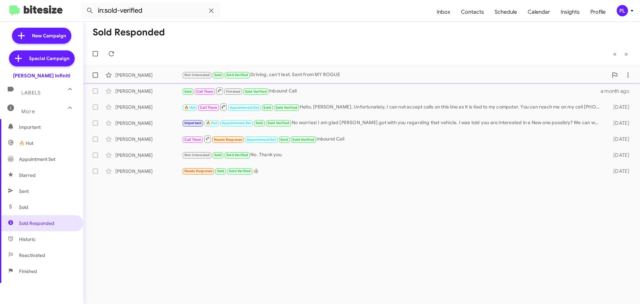
click at [300, 76] on div "Not-Interested Sold Sold Verified Driving, can't text. Sent from MY ROGUE" at bounding box center [395, 75] width 426 height 8
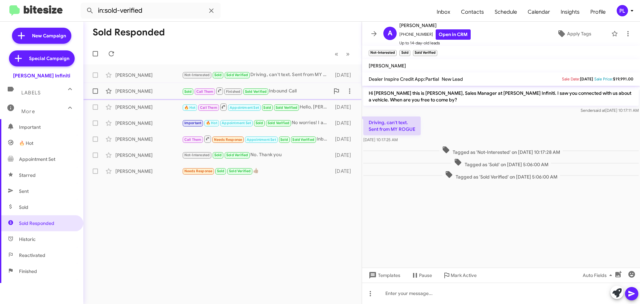
click at [295, 87] on div "Sold Call Them Finished Sold Verified Inbound Call" at bounding box center [256, 91] width 148 height 8
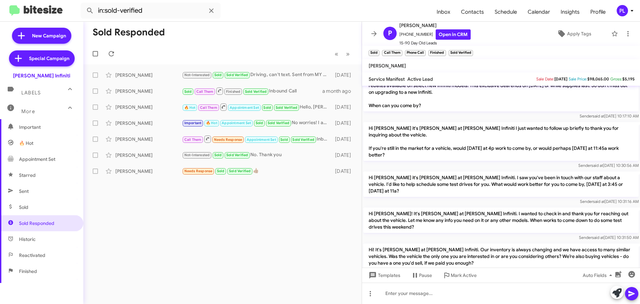
scroll to position [176, 0]
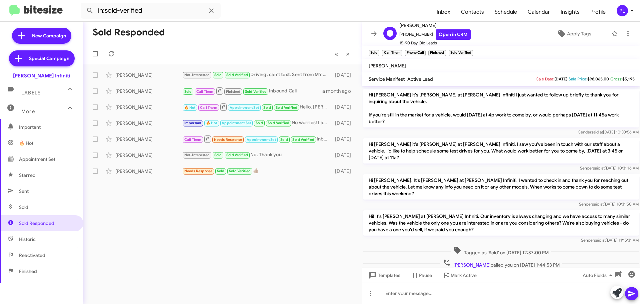
drag, startPoint x: 399, startPoint y: 25, endPoint x: 438, endPoint y: 24, distance: 39.7
click at [438, 24] on div "P Patricia Benchoff +13615109991 Open in CRM 15-90 Day Old Leads" at bounding box center [426, 33] width 90 height 25
copy span "Patricia Benchoff"
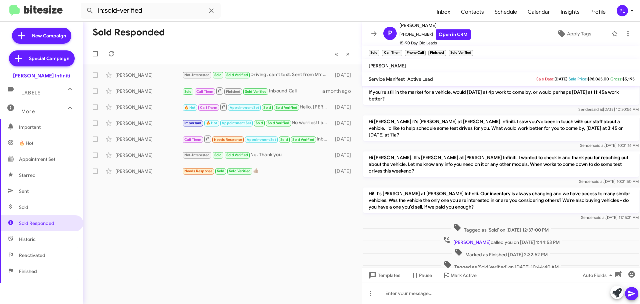
scroll to position [209, 0]
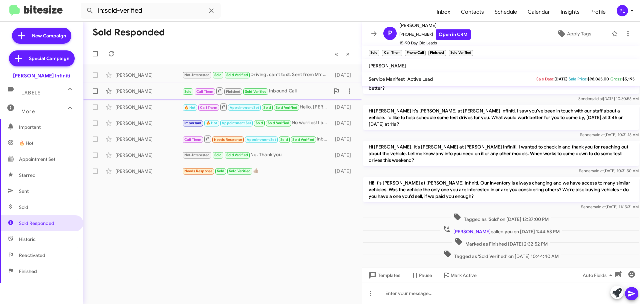
click at [140, 90] on div "Patricia Benchoff" at bounding box center [148, 91] width 67 height 7
click at [297, 74] on div "Not-Interested Sold Sold Verified Driving, can't text. Sent from MY ROGUE" at bounding box center [256, 75] width 148 height 8
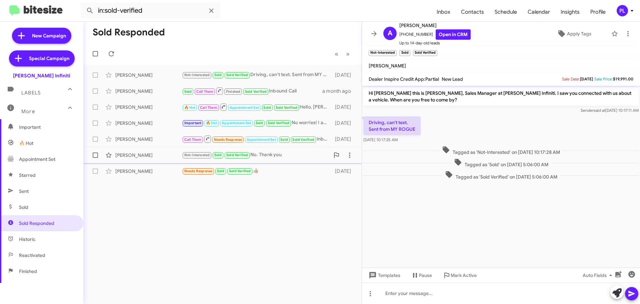
click at [128, 152] on div "Ann Casas" at bounding box center [148, 155] width 67 height 7
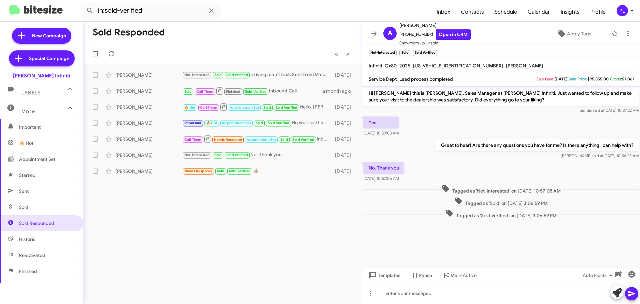
click at [47, 213] on span "Sold" at bounding box center [41, 207] width 83 height 16
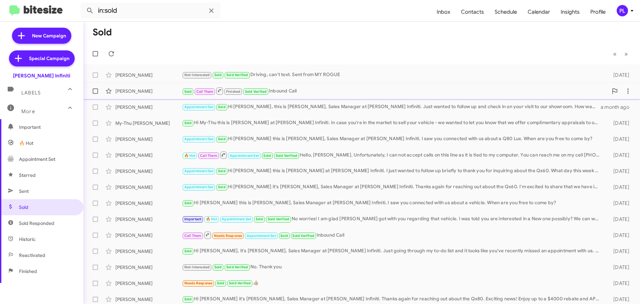
click at [361, 87] on div "Sold Call Them Finished Sold Verified Inbound Call" at bounding box center [395, 91] width 426 height 8
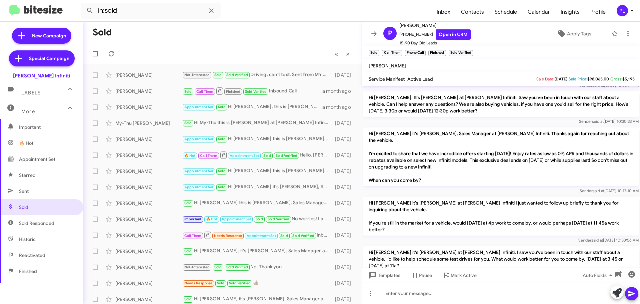
scroll to position [200, 0]
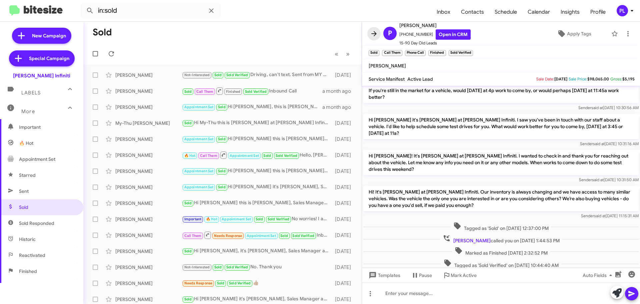
click at [372, 34] on icon at bounding box center [374, 33] width 5 height 5
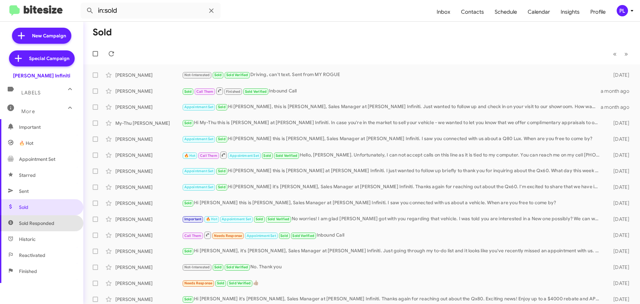
click at [49, 219] on span "Sold Responded" at bounding box center [41, 223] width 83 height 16
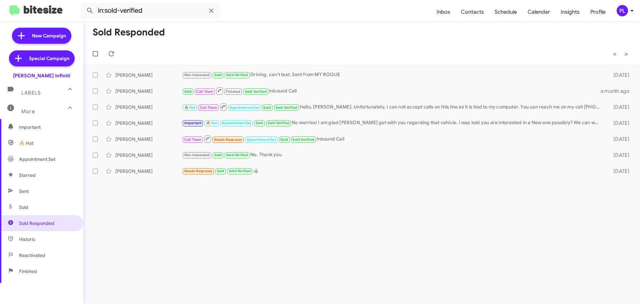
click at [33, 141] on span "🔥 Hot" at bounding box center [26, 143] width 14 height 7
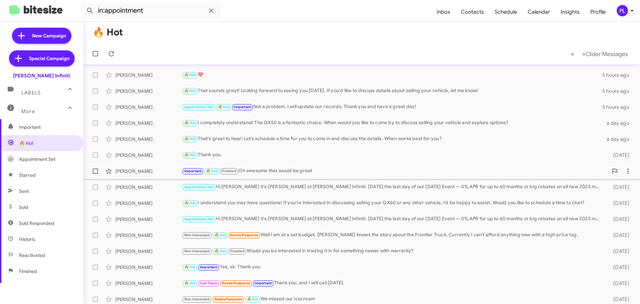
scroll to position [83, 0]
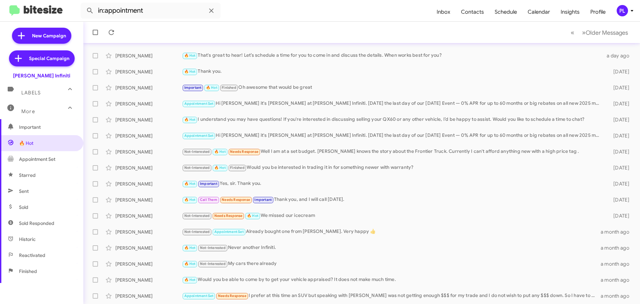
click at [55, 226] on span "Sold Responded" at bounding box center [41, 223] width 83 height 16
type input "in:sold-verified"
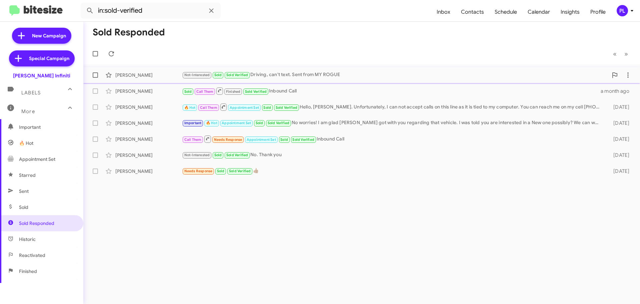
click at [292, 73] on div "Not-Interested Sold Sold Verified Driving, can't text. Sent from MY ROGUE" at bounding box center [395, 75] width 426 height 8
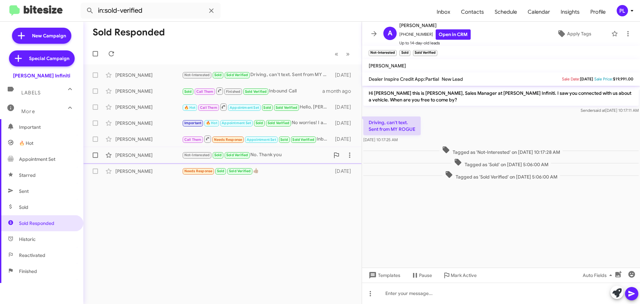
click at [150, 156] on div "Ann Casas" at bounding box center [148, 155] width 67 height 7
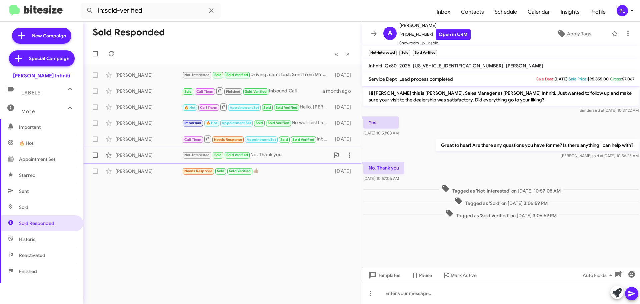
click at [148, 153] on div "Ann Casas" at bounding box center [148, 155] width 67 height 7
click at [137, 157] on div "Ann Casas" at bounding box center [148, 155] width 67 height 7
drag, startPoint x: 374, startPoint y: 32, endPoint x: 380, endPoint y: 34, distance: 6.8
click at [374, 32] on icon at bounding box center [374, 34] width 8 height 8
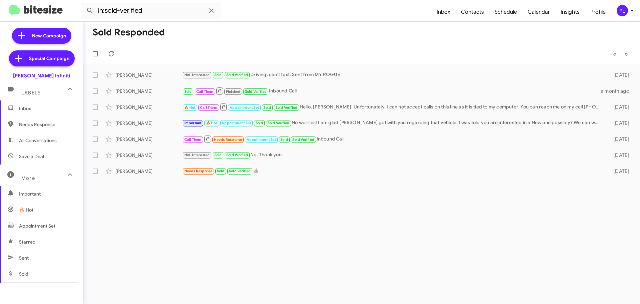
click at [36, 109] on span "Inbox" at bounding box center [47, 108] width 57 height 7
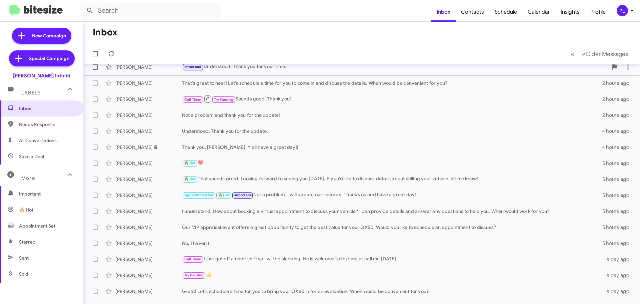
scroll to position [17, 0]
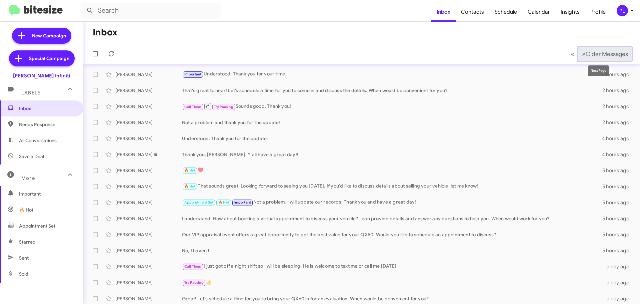
click at [610, 53] on span "Older Messages" at bounding box center [607, 53] width 42 height 7
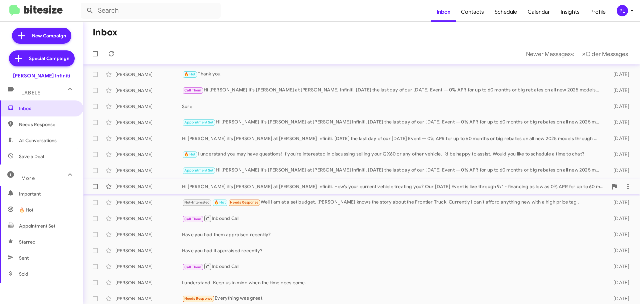
click at [349, 186] on div "Hi Amasty it's Cody Clemens at Ed Hicks Infiniti. How’s your current vehicle tr…" at bounding box center [395, 186] width 426 height 7
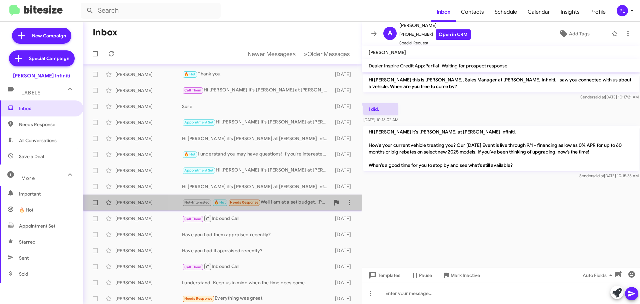
click at [272, 205] on div "Not-Interested 🔥 Hot Needs Response Well I am at a set budget. Rick Garza knows…" at bounding box center [256, 202] width 148 height 8
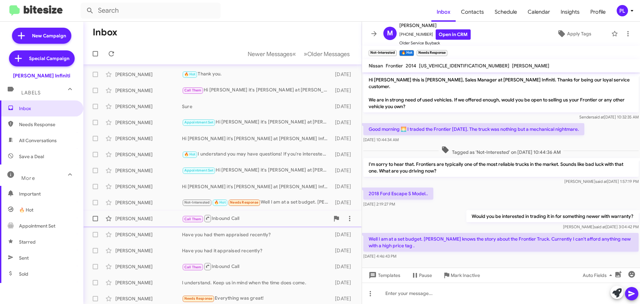
click at [234, 221] on div "Call Them Inbound Call" at bounding box center [256, 218] width 148 height 8
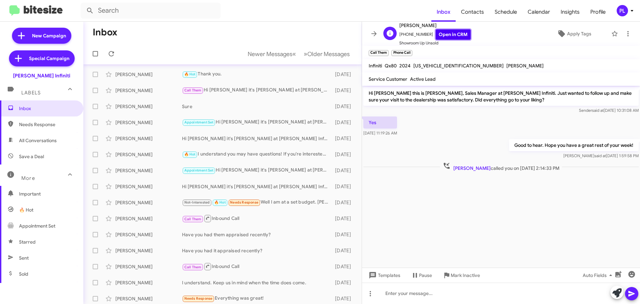
click at [448, 34] on link "Open in CRM" at bounding box center [453, 34] width 35 height 10
click at [374, 34] on icon at bounding box center [374, 34] width 8 height 8
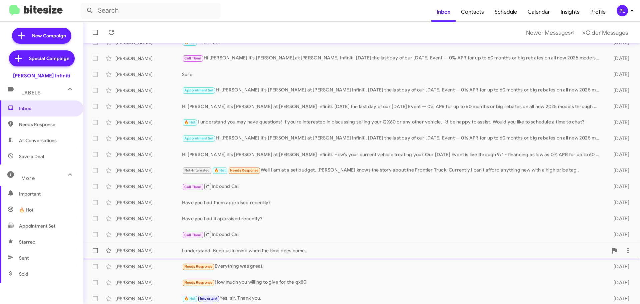
scroll to position [83, 0]
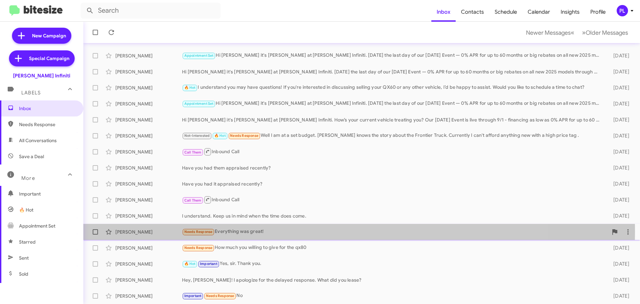
click at [253, 231] on div "Needs Response Everything was great!" at bounding box center [395, 232] width 426 height 8
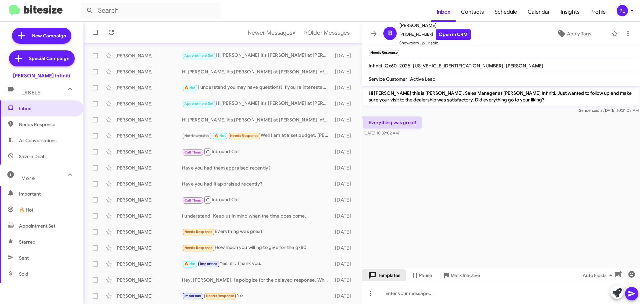
click at [382, 275] on span "Templates" at bounding box center [384, 275] width 33 height 12
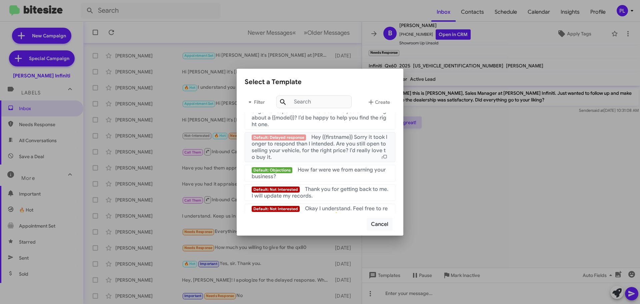
scroll to position [448, 0]
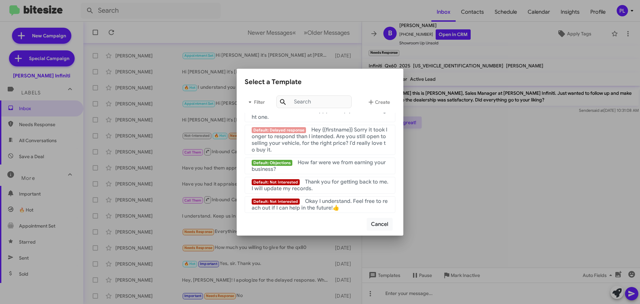
click at [434, 185] on div at bounding box center [320, 152] width 640 height 304
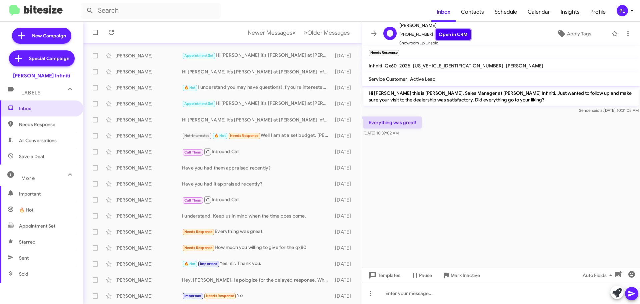
click at [446, 31] on link "Open in CRM" at bounding box center [453, 34] width 35 height 10
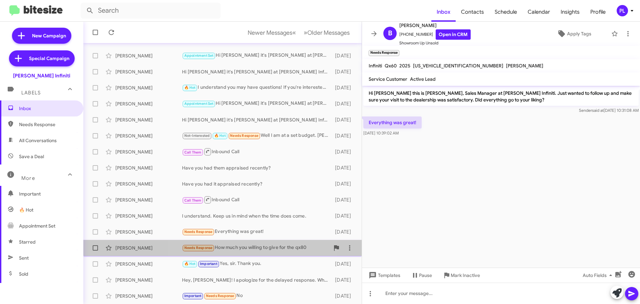
click at [252, 245] on div "Needs Response How much you willing to give for the qx80" at bounding box center [256, 248] width 148 height 8
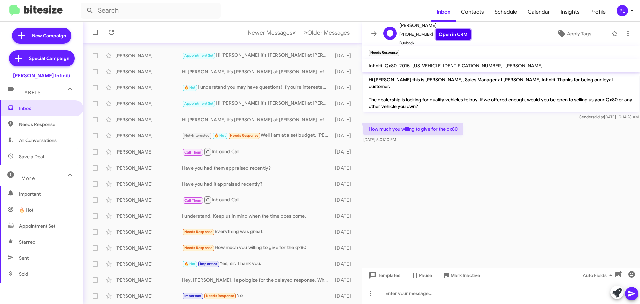
click at [443, 37] on link "Open in CRM" at bounding box center [453, 34] width 35 height 10
click at [244, 278] on div "Hey, Luis! I apologize for the delayed response. What did you lease?" at bounding box center [256, 280] width 148 height 7
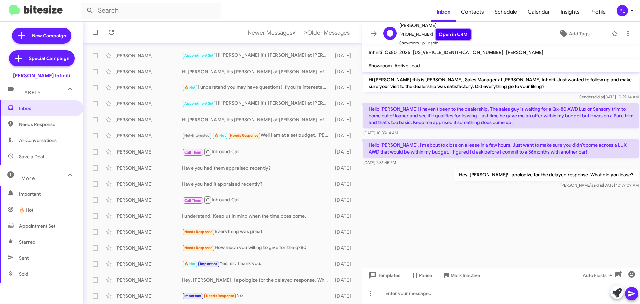
click at [450, 32] on link "Open in CRM" at bounding box center [453, 34] width 35 height 10
click at [376, 32] on icon at bounding box center [374, 34] width 8 height 8
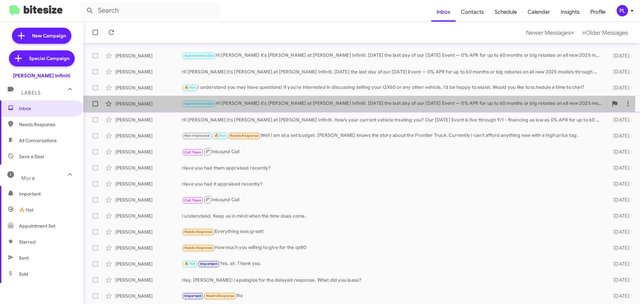
click at [324, 100] on div "Appointment Set Hi Rudy it's Cody Clemens at Ed Hicks Infiniti. Today’s the las…" at bounding box center [395, 104] width 426 height 8
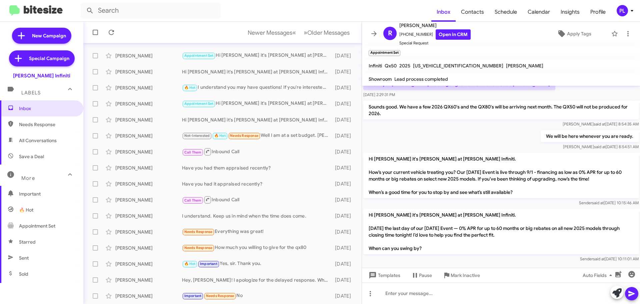
scroll to position [642, 0]
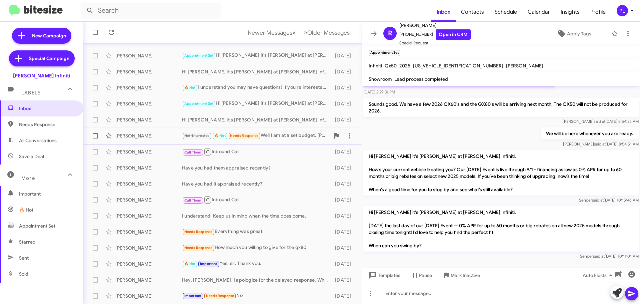
click at [281, 136] on div "Not-Interested 🔥 Hot Needs Response Well I am at a set budget. Rick Garza knows…" at bounding box center [256, 136] width 148 height 8
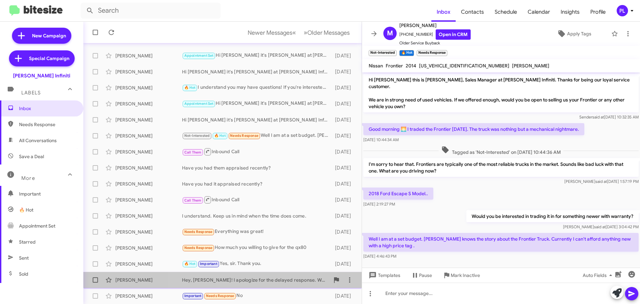
click at [247, 281] on div "Hey, Luis! I apologize for the delayed response. What did you lease?" at bounding box center [256, 280] width 148 height 7
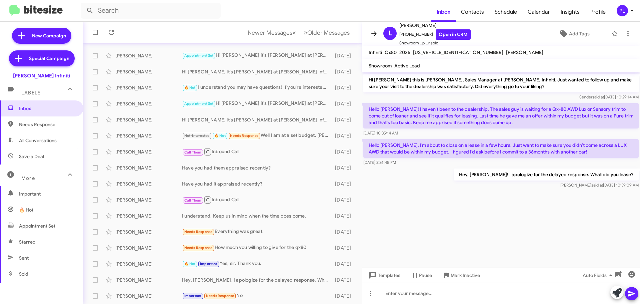
click at [377, 33] on icon at bounding box center [374, 34] width 8 height 8
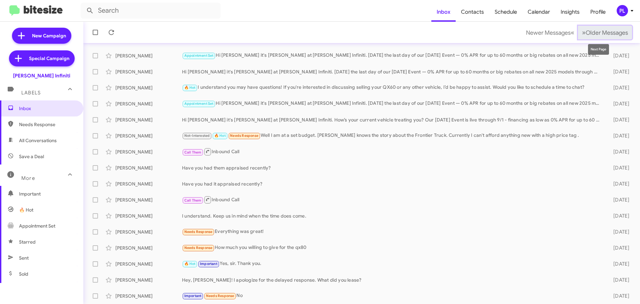
click at [604, 34] on span "Older Messages" at bounding box center [607, 32] width 42 height 7
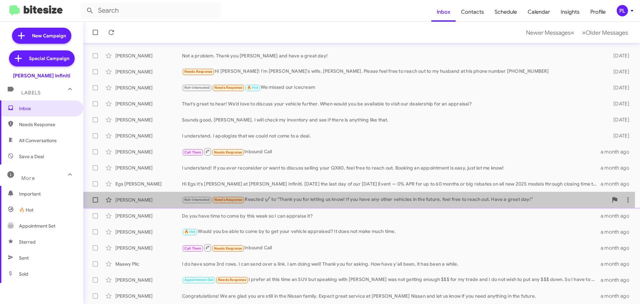
click at [289, 200] on div "Not-Interested Needs Response Reacted ✔️ to “Thank you for letting us know! If …" at bounding box center [395, 200] width 426 height 8
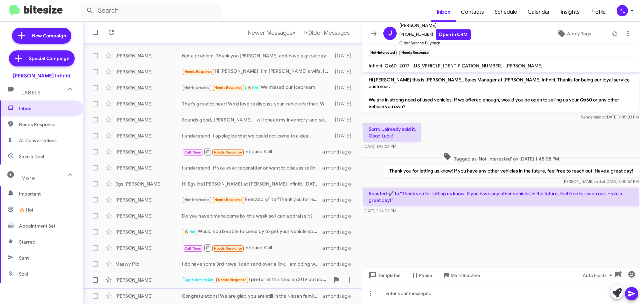
click at [270, 274] on div "Velma Santos Appointment Set Needs Response I prefer at this time an SUV but sp…" at bounding box center [223, 279] width 268 height 13
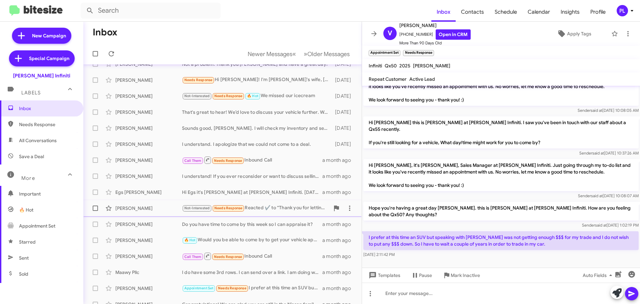
scroll to position [50, 0]
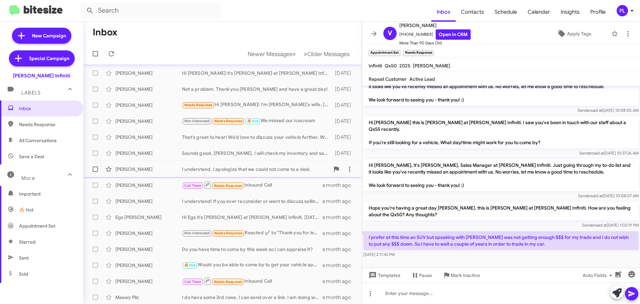
click at [252, 168] on div "I understand. I apologize that we could not come to a deal." at bounding box center [256, 169] width 148 height 7
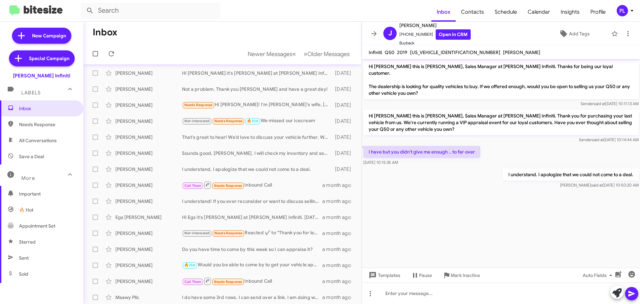
drag, startPoint x: 632, startPoint y: 8, endPoint x: 631, endPoint y: 16, distance: 8.1
click at [632, 8] on icon at bounding box center [632, 11] width 8 height 8
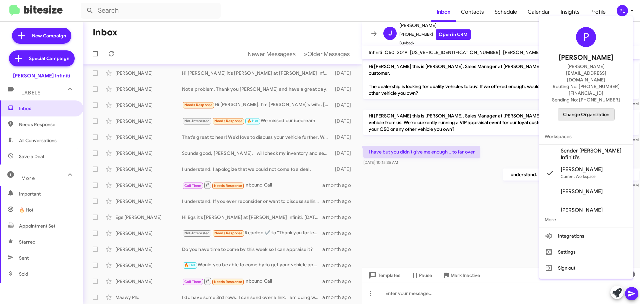
click at [587, 109] on span "Change Organization" at bounding box center [586, 114] width 46 height 11
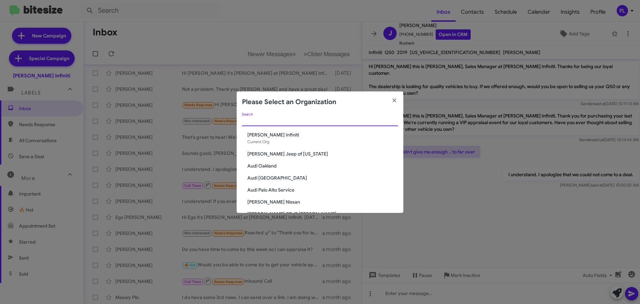
click at [308, 121] on input "Search" at bounding box center [320, 120] width 156 height 5
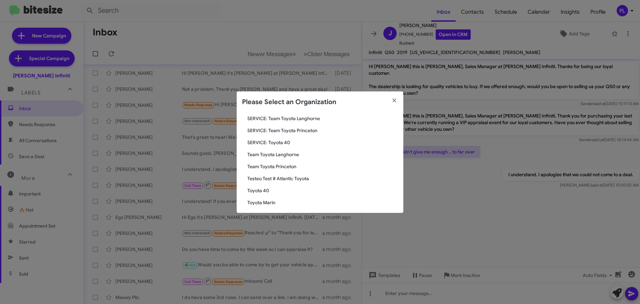
scroll to position [56, 0]
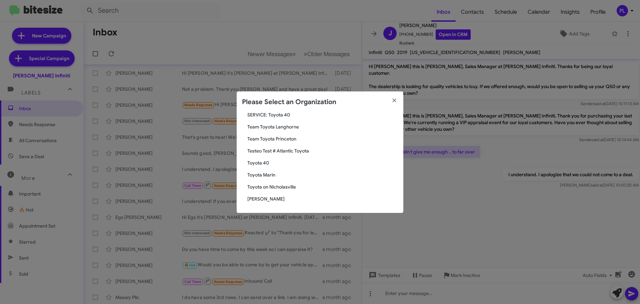
type input "toyota"
click at [266, 177] on span "Toyota Marin" at bounding box center [323, 174] width 151 height 7
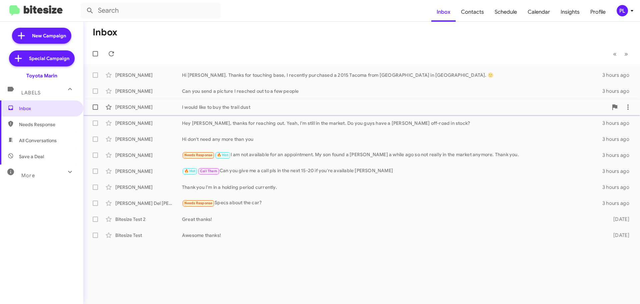
click at [264, 108] on div "I would like to buy the trail dust" at bounding box center [395, 107] width 426 height 7
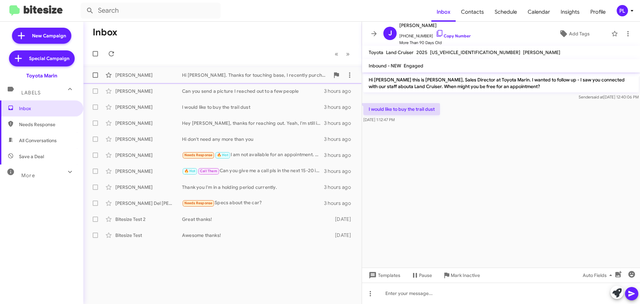
click at [269, 77] on div "Hi [PERSON_NAME]. Thanks for touching base, I recently purchased a 2015 Tacoma …" at bounding box center [256, 75] width 148 height 7
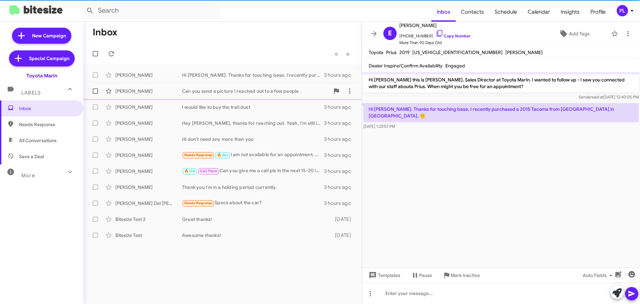
click at [263, 95] on div "[PERSON_NAME] Can you send a picture I reached out to a few people 3 hours ago" at bounding box center [223, 90] width 268 height 13
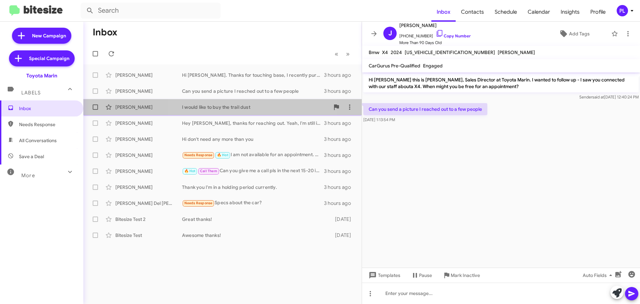
click at [254, 108] on div "I would like to buy the trail dust" at bounding box center [256, 107] width 148 height 7
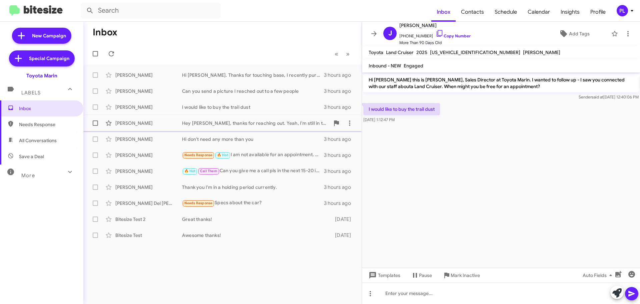
click at [245, 126] on div "Hey [PERSON_NAME], thanks for reaching out. Yeah, I'm still in the market. Do y…" at bounding box center [256, 123] width 148 height 7
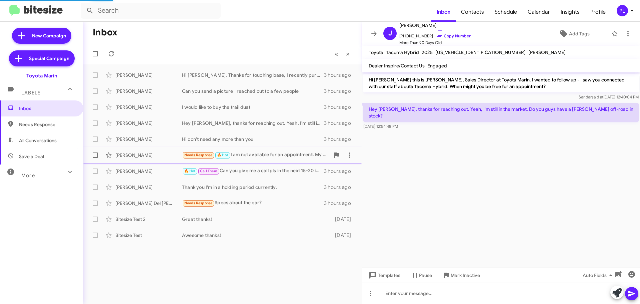
click at [245, 152] on div "Needs Response 🔥 Hot I am not available for an appointment. My son found a [PER…" at bounding box center [256, 155] width 148 height 8
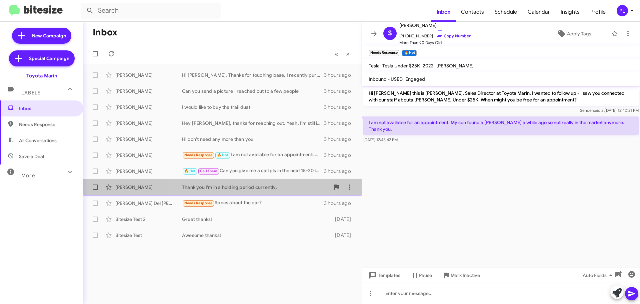
click at [230, 188] on div "Thank you I'm in a holding period currently." at bounding box center [256, 187] width 148 height 7
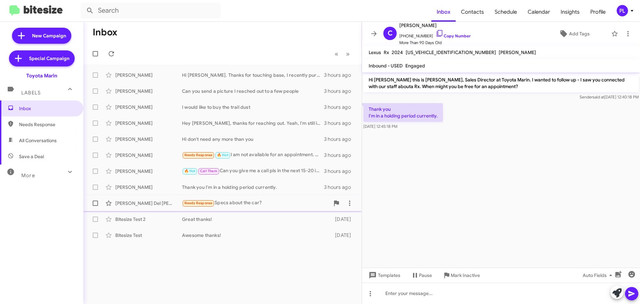
click at [245, 206] on div "Needs Response Specs about the car?" at bounding box center [256, 203] width 148 height 8
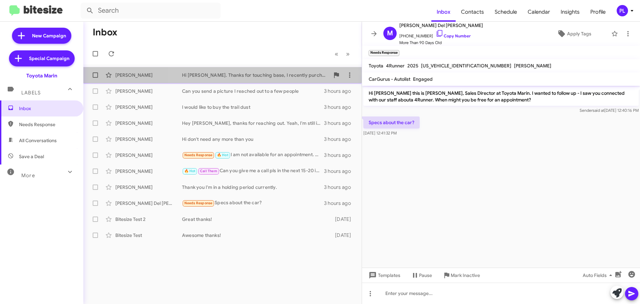
click at [275, 73] on div "Hi Nathan. Thanks for touching base, I recently purchased a 2015 Tacoma from To…" at bounding box center [256, 75] width 148 height 7
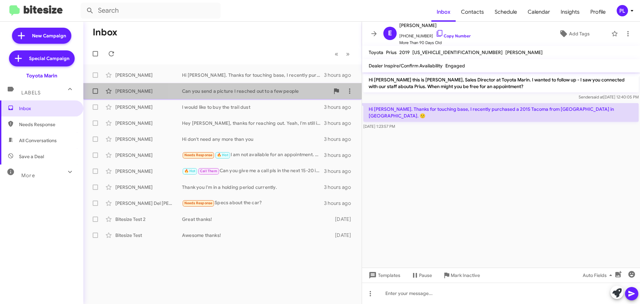
click at [260, 91] on div "Can you send a picture I reached out to a few people" at bounding box center [256, 91] width 148 height 7
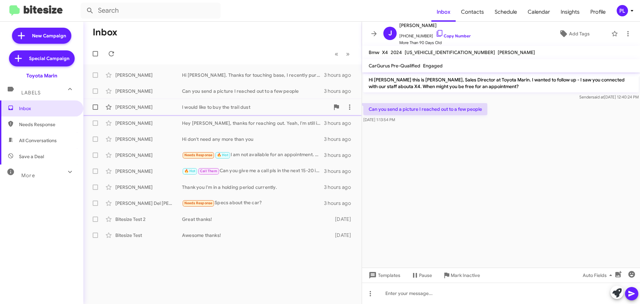
click at [232, 110] on div "I would like to buy the trail dust" at bounding box center [256, 107] width 148 height 7
click at [265, 234] on div "Awesome thanks!" at bounding box center [256, 235] width 148 height 7
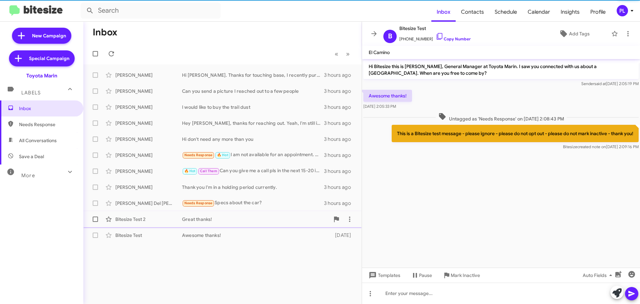
click at [221, 215] on div "Bitesize Test 2 Great thanks! 2 days ago" at bounding box center [223, 218] width 268 height 13
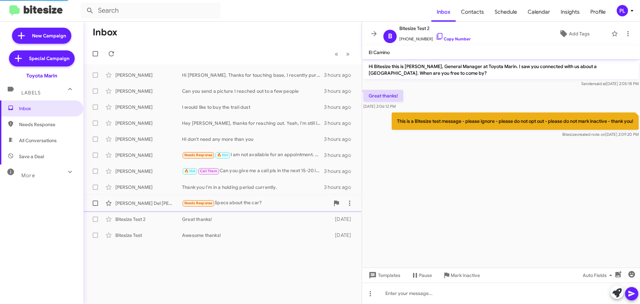
click at [246, 203] on div "Needs Response Specs about the car?" at bounding box center [256, 203] width 148 height 8
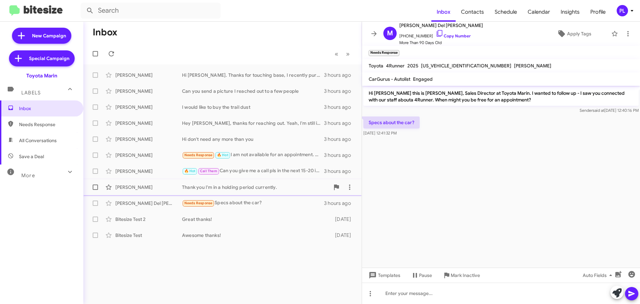
click at [250, 185] on div "Thank you I'm in a holding period currently." at bounding box center [256, 187] width 148 height 7
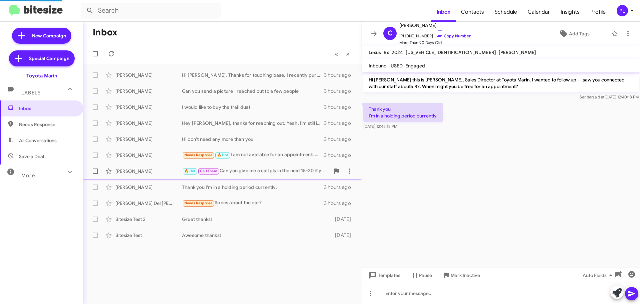
click at [256, 174] on div "🔥 Hot Call Them Can you give me a call pls in the next 15-20 if you're availabl…" at bounding box center [256, 171] width 148 height 8
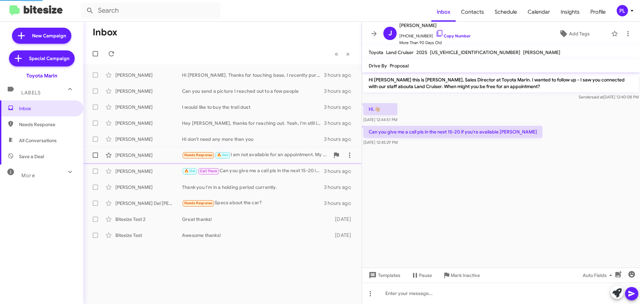
click at [267, 158] on div "Needs Response 🔥 Hot I am not available for an appointment. My son found a Tesl…" at bounding box center [256, 155] width 148 height 8
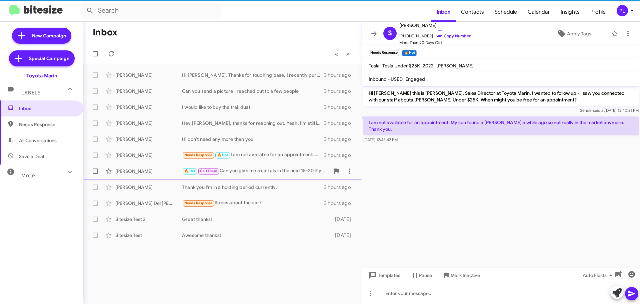
click at [258, 171] on div "🔥 Hot Call Them Can you give me a call pls in the next 15-20 if you're availabl…" at bounding box center [256, 171] width 148 height 8
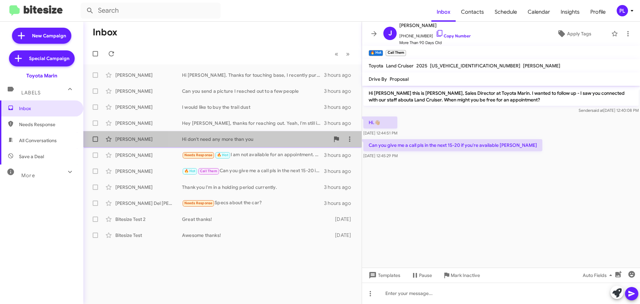
click at [253, 139] on div "Hi don't need any more than you" at bounding box center [256, 139] width 148 height 7
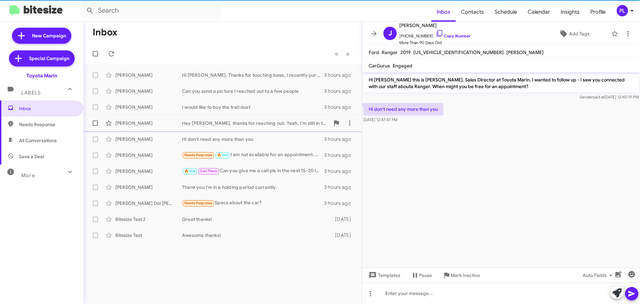
click at [262, 119] on div "John Scott Hey Nathan, thanks for reaching out. Yeah, I'm still in the market. …" at bounding box center [223, 122] width 268 height 13
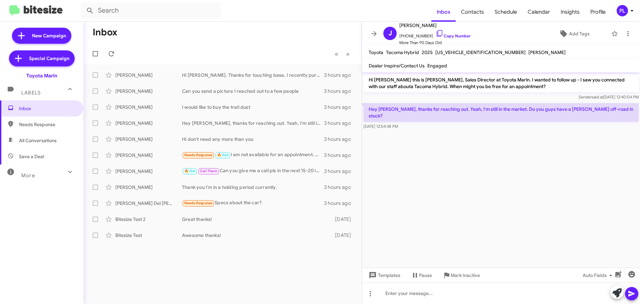
click at [629, 9] on icon at bounding box center [632, 11] width 8 height 8
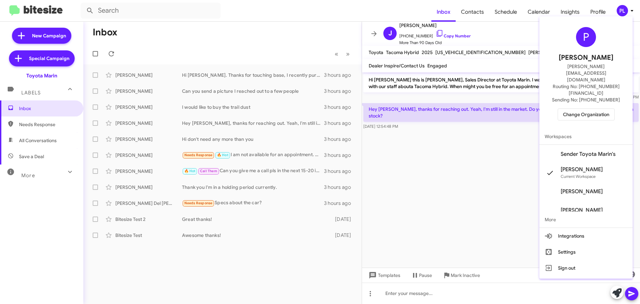
click at [592, 109] on span "Change Organization" at bounding box center [586, 114] width 46 height 11
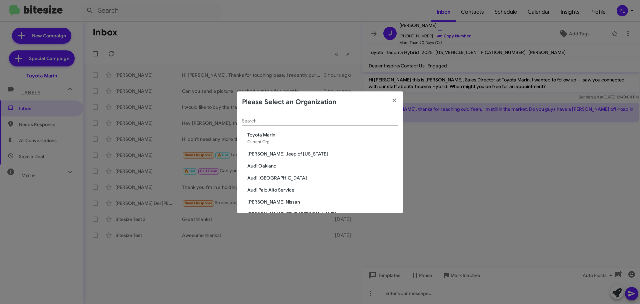
click at [270, 117] on div "Search" at bounding box center [320, 119] width 156 height 13
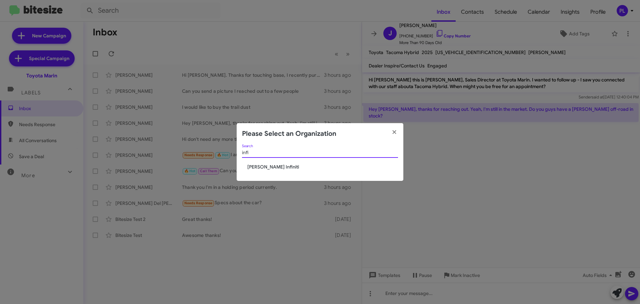
type input "infi"
click at [263, 169] on span "[PERSON_NAME] Infiniti" at bounding box center [323, 166] width 151 height 7
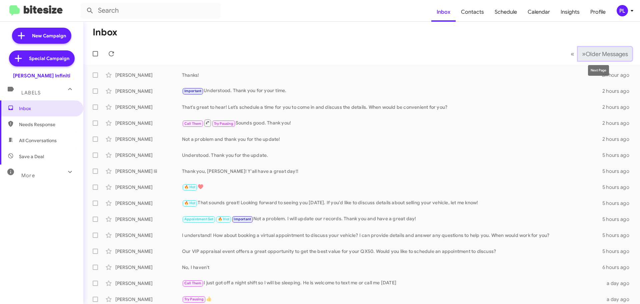
click at [605, 52] on span "Older Messages" at bounding box center [607, 53] width 42 height 7
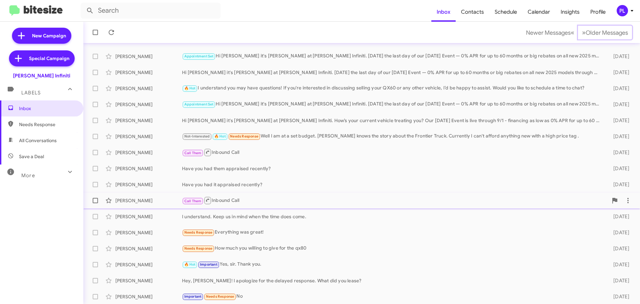
scroll to position [83, 0]
click at [266, 230] on div "Needs Response Everything was great!" at bounding box center [395, 232] width 426 height 8
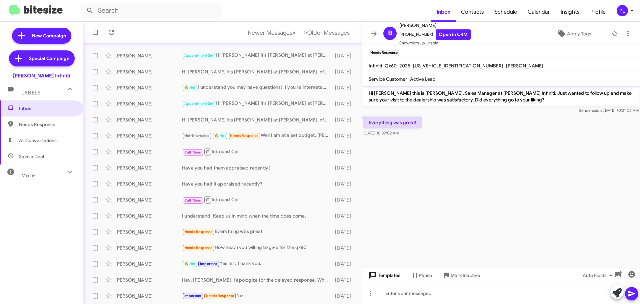
click at [391, 278] on span "Templates" at bounding box center [384, 275] width 33 height 12
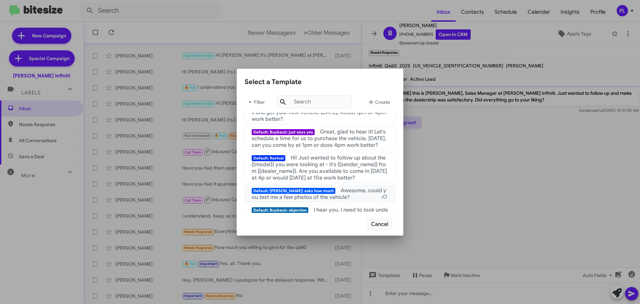
scroll to position [33, 0]
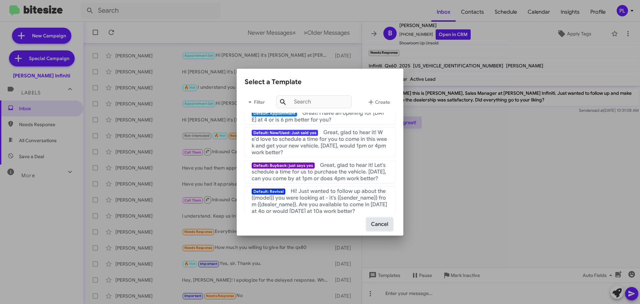
click at [378, 223] on button "Cancel" at bounding box center [380, 224] width 26 height 13
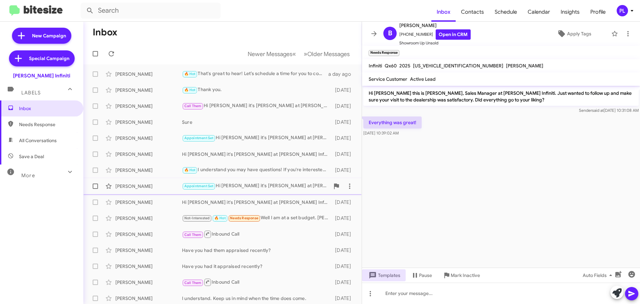
scroll to position [0, 0]
click at [631, 11] on icon at bounding box center [632, 11] width 8 height 8
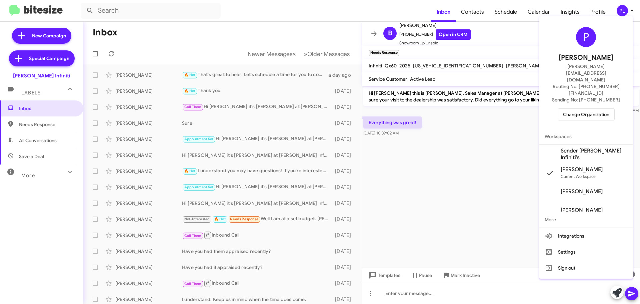
click at [572, 109] on span "Change Organization" at bounding box center [586, 114] width 46 height 11
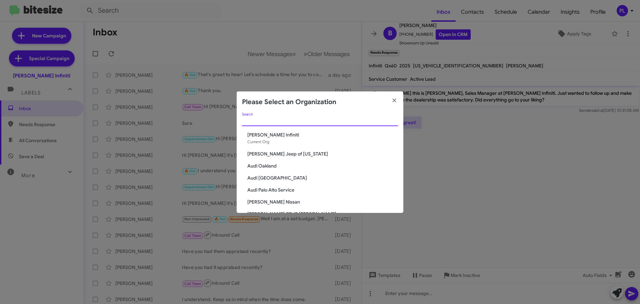
click at [282, 122] on input "Search" at bounding box center [320, 120] width 156 height 5
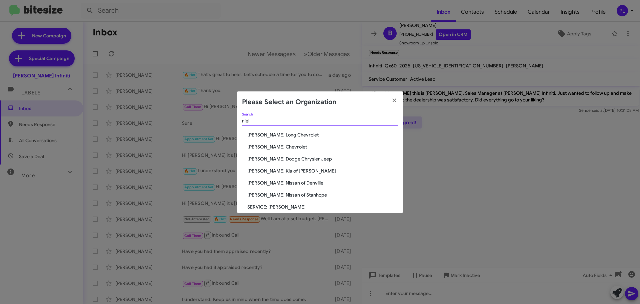
type input "niel"
click at [396, 101] on icon "button" at bounding box center [395, 100] width 8 height 6
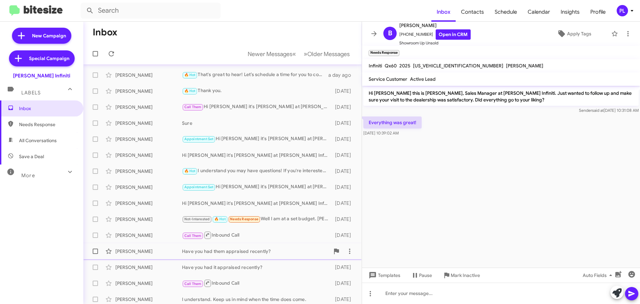
scroll to position [83, 0]
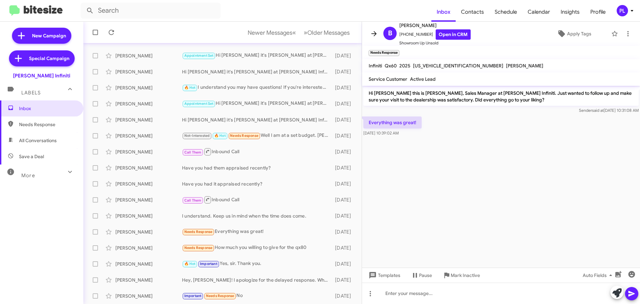
click at [377, 34] on icon at bounding box center [374, 33] width 5 height 5
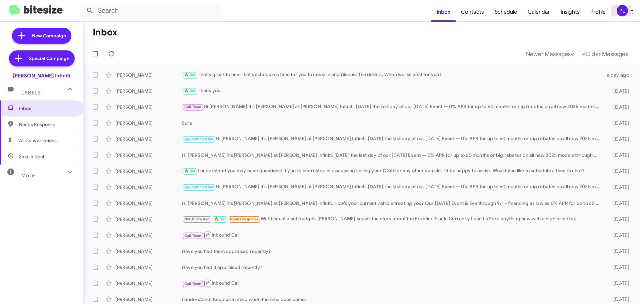
click at [630, 13] on icon at bounding box center [632, 11] width 8 height 8
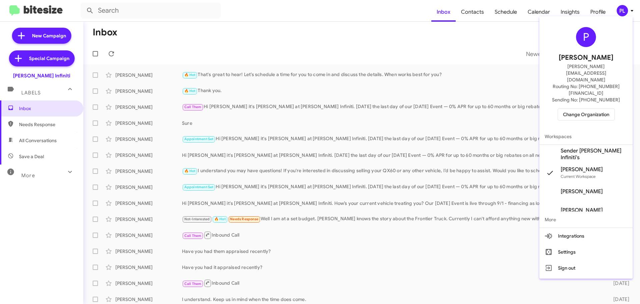
click at [590, 109] on span "Change Organization" at bounding box center [586, 114] width 46 height 11
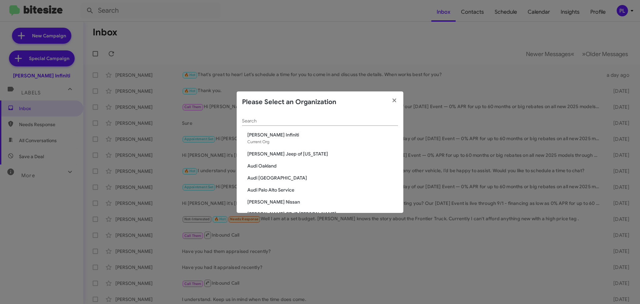
click at [263, 121] on input "Search" at bounding box center [320, 120] width 156 height 5
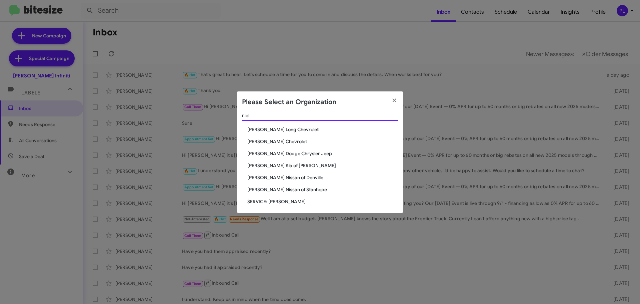
scroll to position [8, 0]
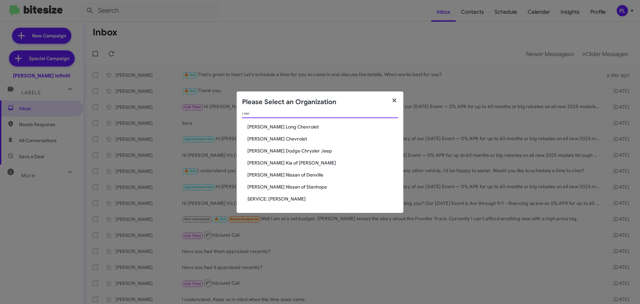
type input "niel"
click at [392, 102] on icon "button" at bounding box center [395, 100] width 8 height 6
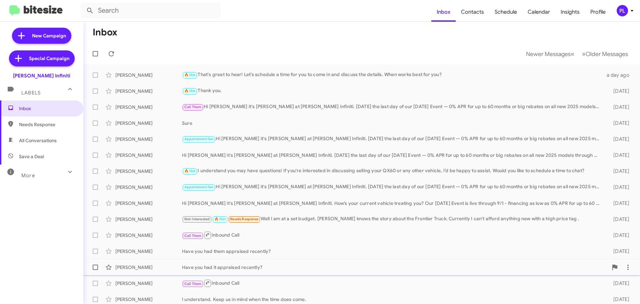
click at [249, 265] on div "Have you had it appraised recently?" at bounding box center [395, 267] width 426 height 7
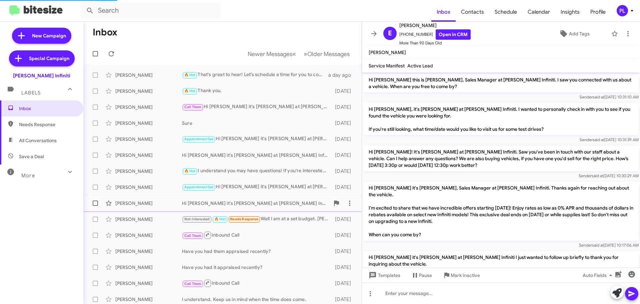
scroll to position [326, 0]
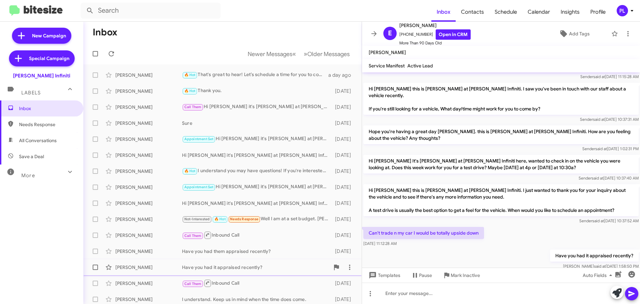
click at [229, 271] on div "Erica Delosantos Have you had it appraised recently? 14 days ago" at bounding box center [223, 267] width 268 height 13
click at [258, 153] on div "Hi Richard it's Cody Clemens at Ed Hicks Infiniti. Today’s the last day of our …" at bounding box center [256, 155] width 148 height 7
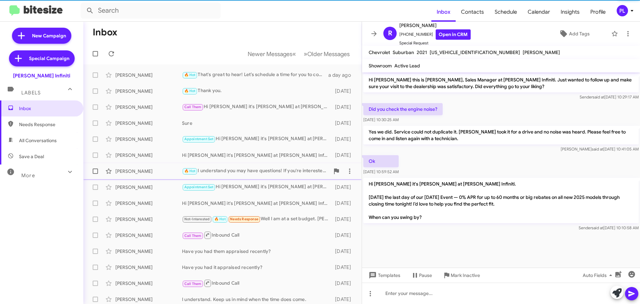
click at [268, 173] on div "🔥 Hot I understand you may have questions! If you're interested in discussing s…" at bounding box center [256, 171] width 148 height 8
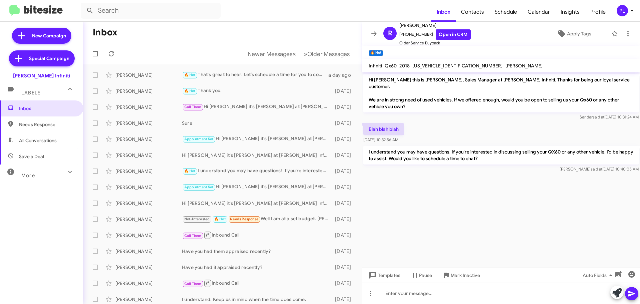
click at [390, 174] on div at bounding box center [501, 176] width 278 height 5
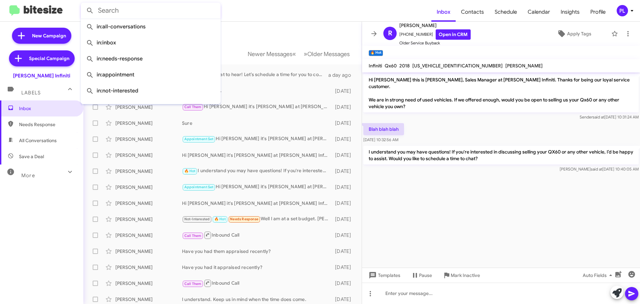
click at [138, 13] on input "text" at bounding box center [151, 11] width 140 height 16
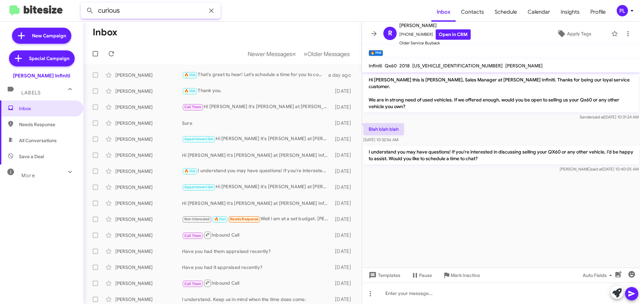
click at [83, 4] on button at bounding box center [89, 10] width 13 height 13
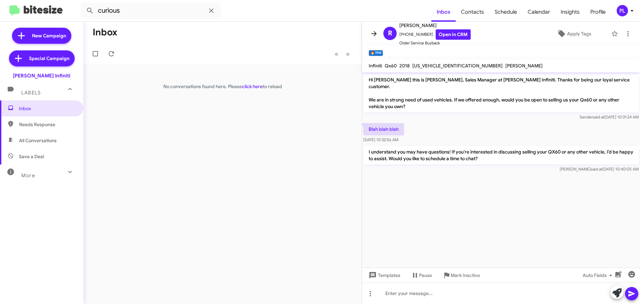
click at [373, 33] on icon at bounding box center [374, 34] width 8 height 8
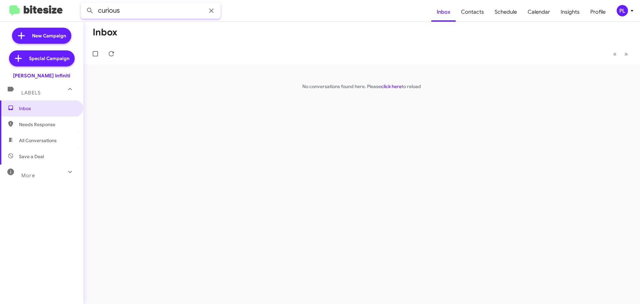
drag, startPoint x: 152, startPoint y: 12, endPoint x: 42, endPoint y: 18, distance: 110.6
click at [42, 18] on mat-toolbar "curious Inbox Contacts Schedule Calendar Insights Profile PL" at bounding box center [320, 10] width 640 height 21
type input "understand"
click at [83, 4] on button at bounding box center [89, 10] width 13 height 13
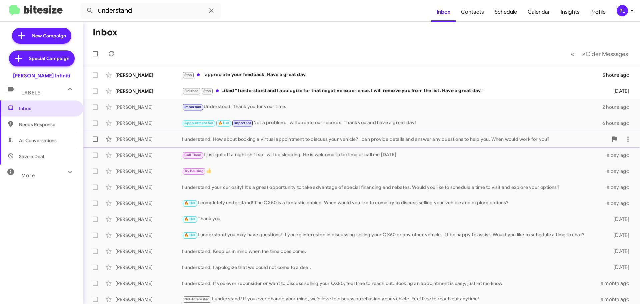
click at [283, 141] on div "I understand! How about booking a virtual appointment to discuss your vehicle? …" at bounding box center [395, 139] width 426 height 7
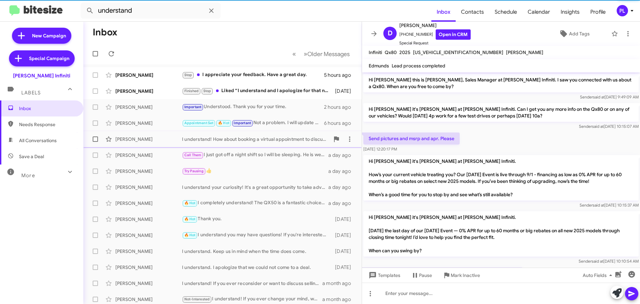
scroll to position [62, 0]
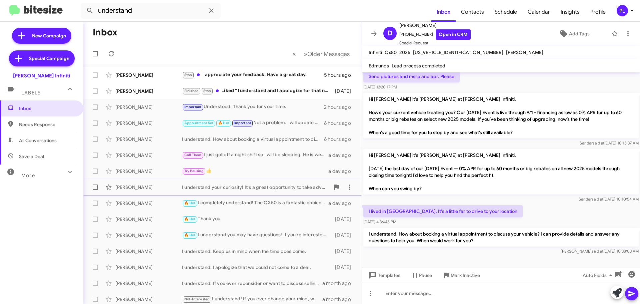
click at [275, 187] on div "I understand your curiosity! It's a great opportunity to take advantage of spec…" at bounding box center [256, 187] width 148 height 7
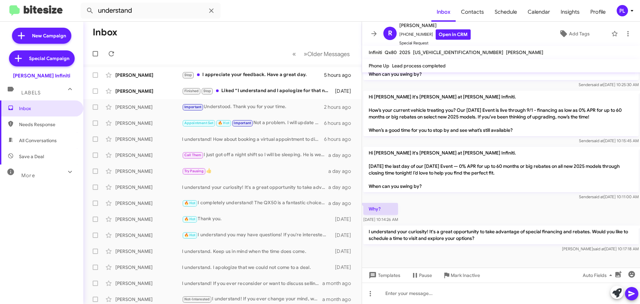
scroll to position [283, 0]
click at [565, 11] on span "Insights" at bounding box center [571, 11] width 30 height 19
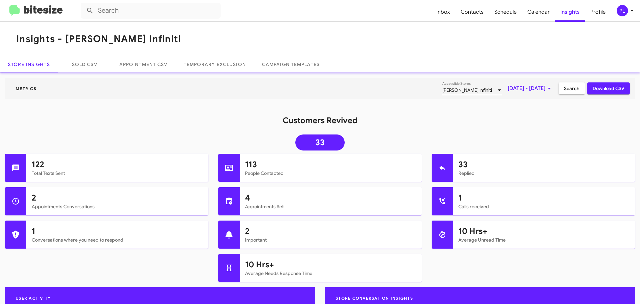
click at [508, 85] on span "Sep 1, 2025 - Sep 3, 2025" at bounding box center [531, 88] width 46 height 12
click at [535, 110] on button "Previous month" at bounding box center [532, 110] width 13 height 13
click at [529, 138] on div "1" at bounding box center [531, 141] width 12 height 12
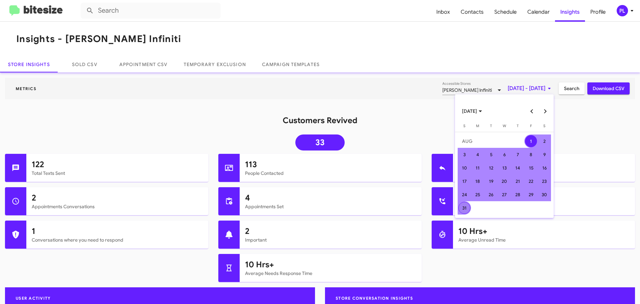
click at [465, 204] on div "31" at bounding box center [465, 208] width 12 height 12
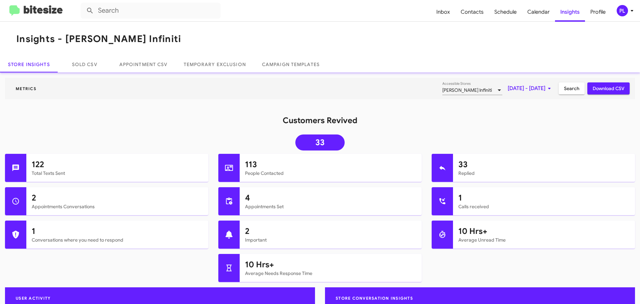
click at [566, 88] on span "Search" at bounding box center [571, 88] width 15 height 12
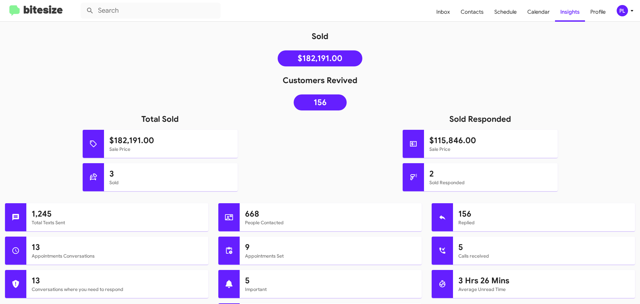
scroll to position [67, 0]
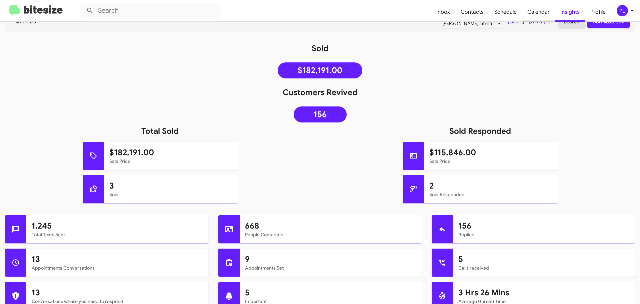
click at [541, 7] on span "Calendar" at bounding box center [538, 11] width 33 height 19
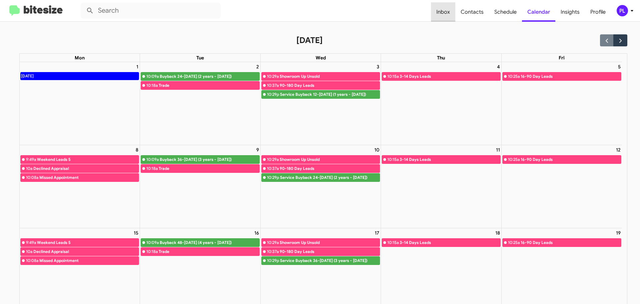
click at [447, 8] on span "Inbox" at bounding box center [443, 11] width 24 height 19
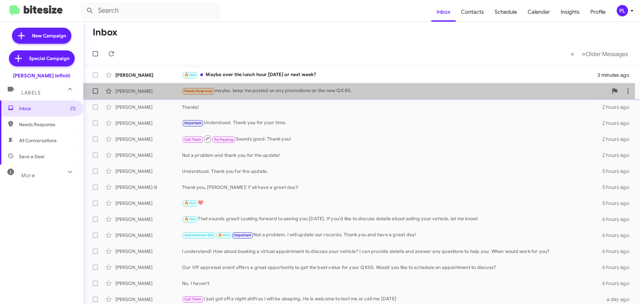
click at [272, 89] on div "Needs Response maybe. keep me posted on any promotions on the new QX 80." at bounding box center [395, 91] width 426 height 8
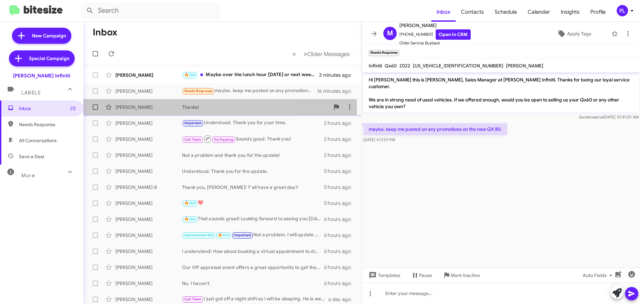
click at [199, 109] on div "Thanks!" at bounding box center [256, 107] width 148 height 7
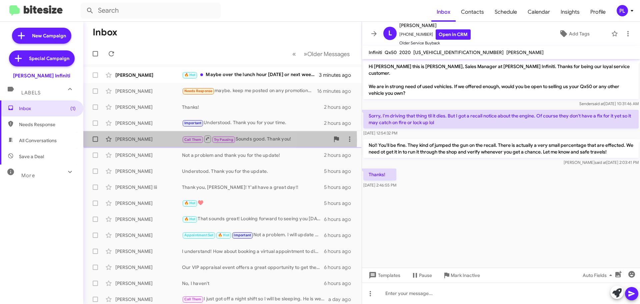
click at [157, 140] on div "Carolyn Walker" at bounding box center [148, 139] width 67 height 7
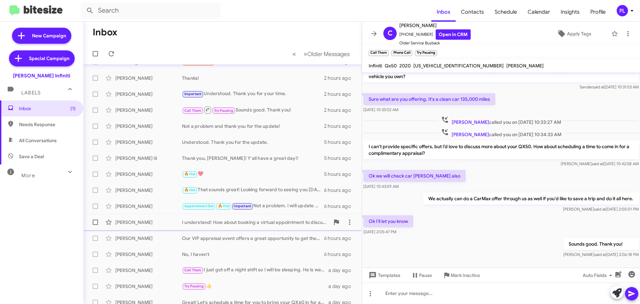
scroll to position [67, 0]
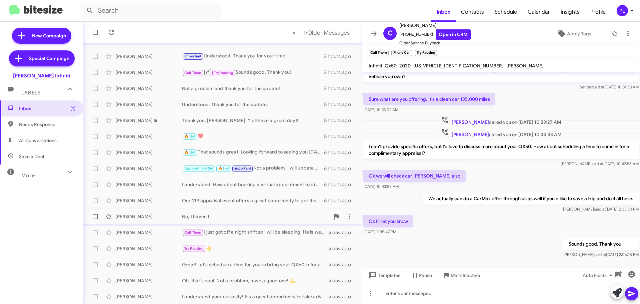
click at [203, 215] on div "No, I haven't" at bounding box center [256, 216] width 148 height 7
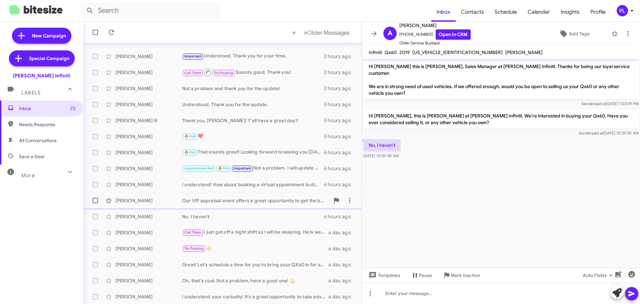
click at [225, 205] on div "Ruben Trevino Our VIP appraisal event offers a great opportunity to get the bes…" at bounding box center [223, 200] width 268 height 13
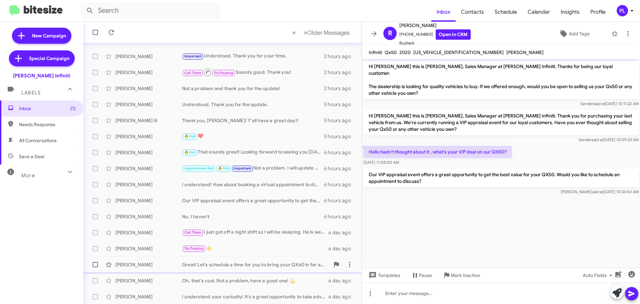
click at [252, 268] on div "Sergio Ramirez Great! Let's schedule a time for you to bring your QX60 in for a…" at bounding box center [223, 264] width 268 height 13
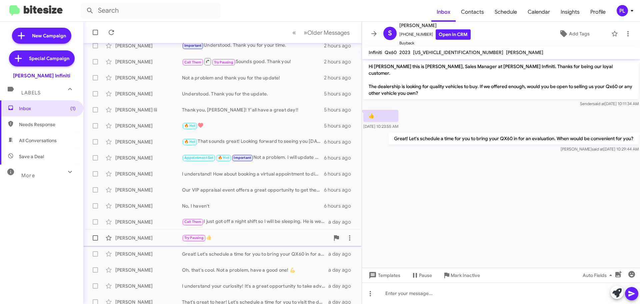
scroll to position [83, 0]
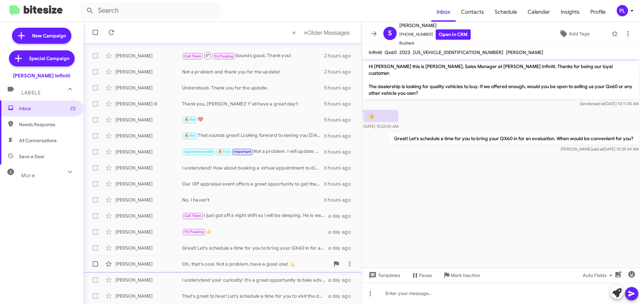
click at [232, 268] on div "Mitchell Hawk Oh, that's cool. Not a problem, have a good one! 💪 a day ago" at bounding box center [223, 263] width 268 height 13
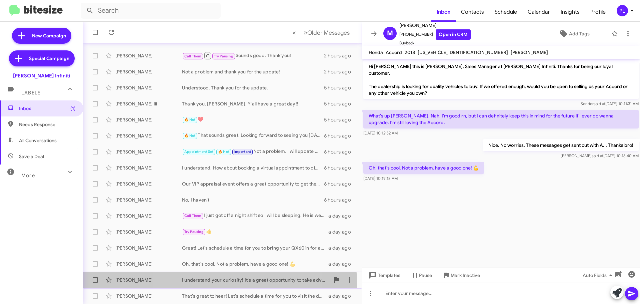
click at [212, 283] on div "I understand your curiosity! It's a great opportunity to take advantage of spec…" at bounding box center [256, 280] width 148 height 7
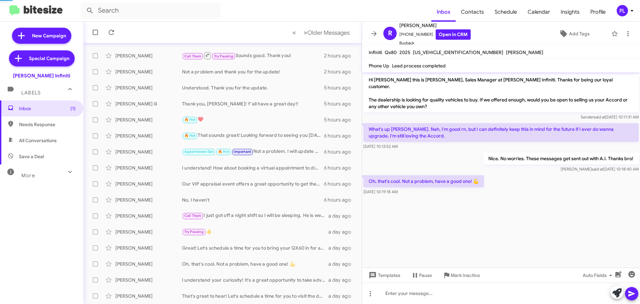
scroll to position [283, 0]
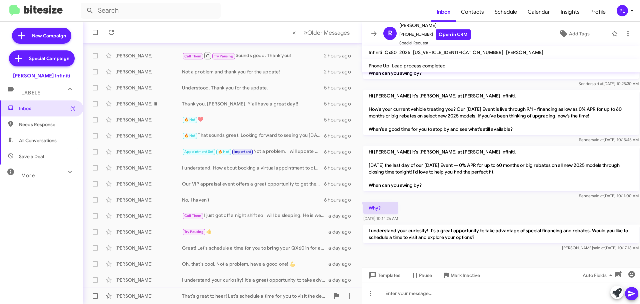
click at [265, 293] on div "That's great to hear! Let's schedule a time for you to visit the dealership so …" at bounding box center [256, 296] width 148 height 7
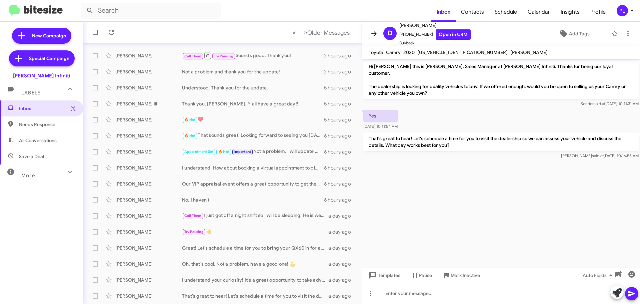
click at [374, 32] on icon at bounding box center [374, 34] width 8 height 8
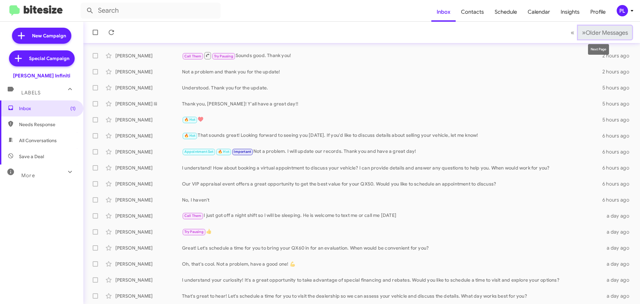
click at [593, 37] on button "» Next Older Messages" at bounding box center [605, 33] width 54 height 14
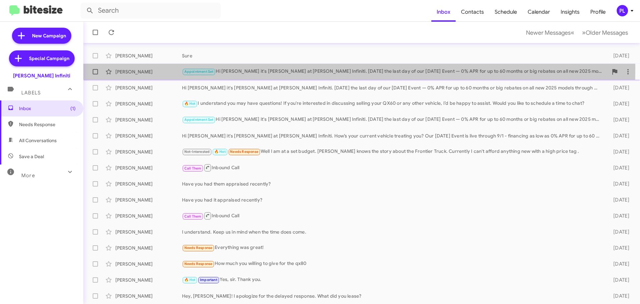
click at [264, 68] on div "Appointment Set Hi Brenda it's Cody Clemens at Ed Hicks Infiniti. Today’s the l…" at bounding box center [395, 72] width 426 height 8
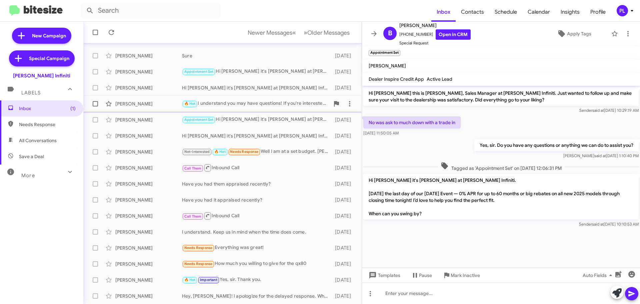
click at [235, 104] on div "🔥 Hot I understand you may have questions! If you're interested in discussing s…" at bounding box center [256, 104] width 148 height 8
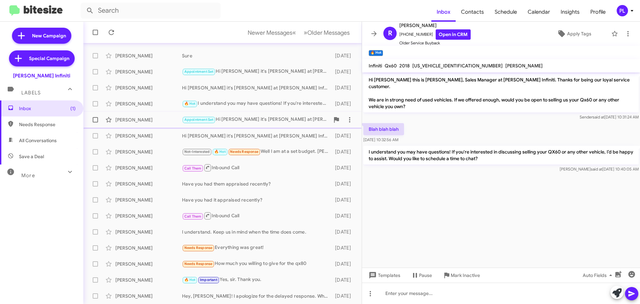
click at [234, 120] on div "Appointment Set Hi Rudy it's Cody Clemens at Ed Hicks Infiniti. Today’s the las…" at bounding box center [256, 120] width 148 height 8
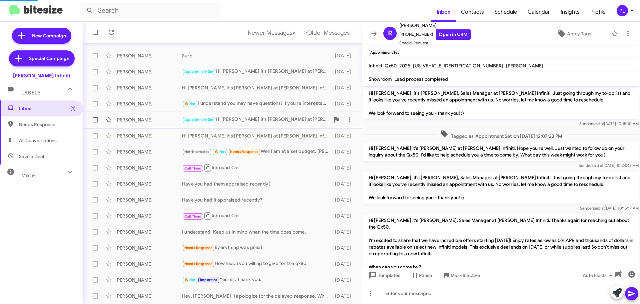
scroll to position [642, 0]
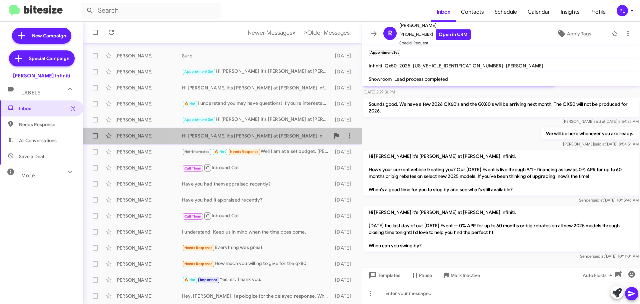
click at [253, 137] on div "Hi Amasty it's Cody Clemens at Ed Hicks Infiniti. How’s your current vehicle tr…" at bounding box center [256, 135] width 148 height 7
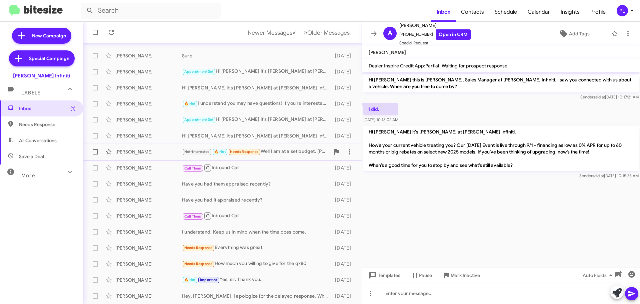
click at [284, 153] on div "Not-Interested 🔥 Hot Needs Response Well I am at a set budget. Rick Garza knows…" at bounding box center [256, 152] width 148 height 8
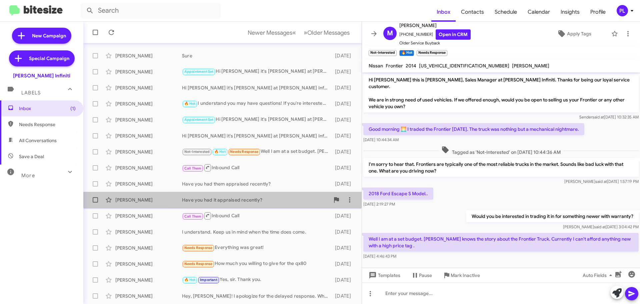
click at [240, 197] on div "Have you had it appraised recently?" at bounding box center [256, 199] width 148 height 7
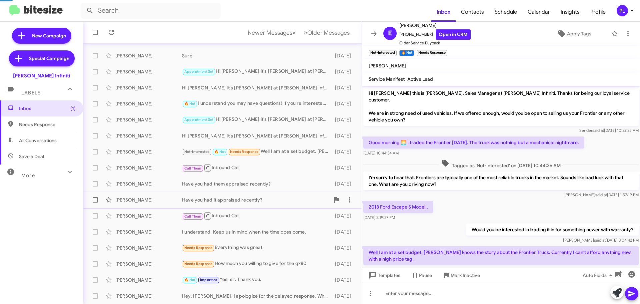
scroll to position [326, 0]
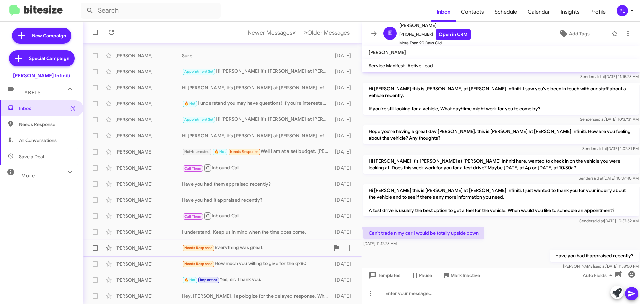
click at [253, 242] on div "Brenda Mcneill Needs Response Everything was great! 14 days ago" at bounding box center [223, 247] width 268 height 13
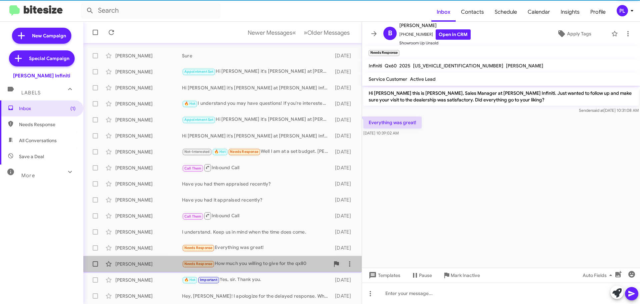
click at [254, 257] on span "James Robinson Needs Response How much you willing to give for the qx80 15 days…" at bounding box center [222, 264] width 279 height 16
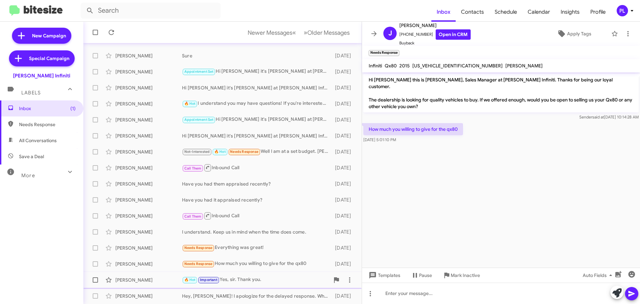
click at [242, 276] on div "Bobby Klepac 🔥 Hot Important Yes, sir. Thank you. 16 days ago" at bounding box center [223, 279] width 268 height 13
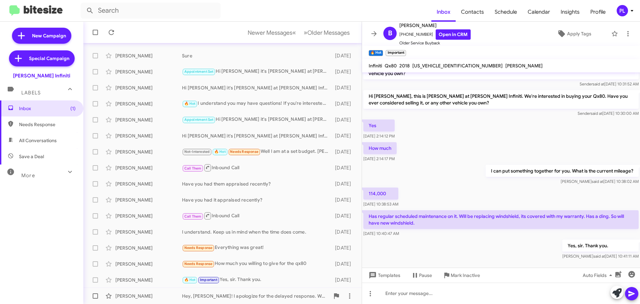
click at [272, 295] on div "Hey, Luis! I apologize for the delayed response. What did you lease?" at bounding box center [256, 296] width 148 height 7
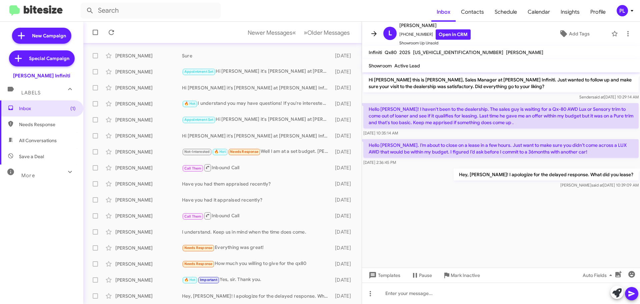
click at [373, 34] on icon at bounding box center [374, 33] width 5 height 5
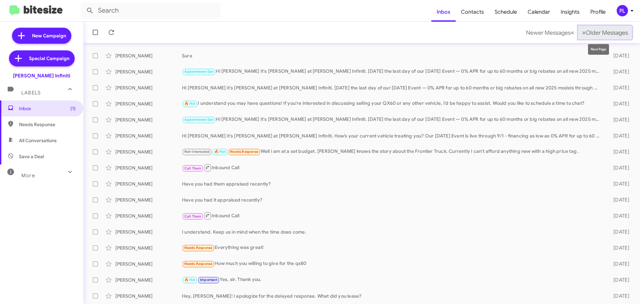
click at [617, 32] on span "Older Messages" at bounding box center [607, 32] width 42 height 7
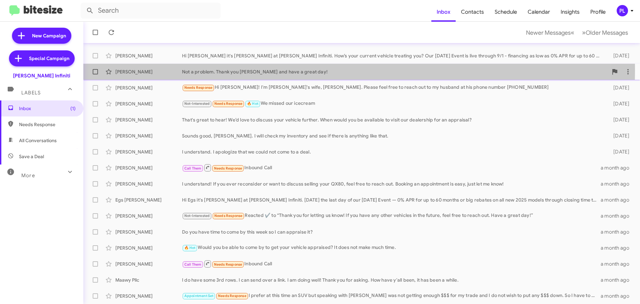
click at [242, 70] on div "Not a problem. Thank you Annie and have a great day!" at bounding box center [395, 71] width 426 height 7
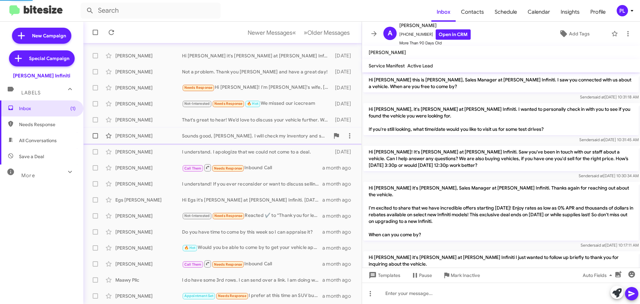
scroll to position [251, 0]
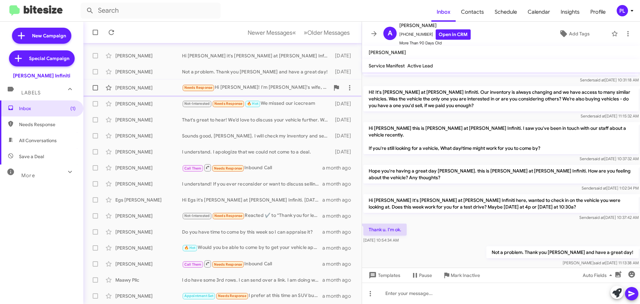
click at [141, 91] on div "Roland Rodriguez Needs Response Hi Cody! I'm Roland's wife, Katie. Please feel …" at bounding box center [223, 87] width 268 height 13
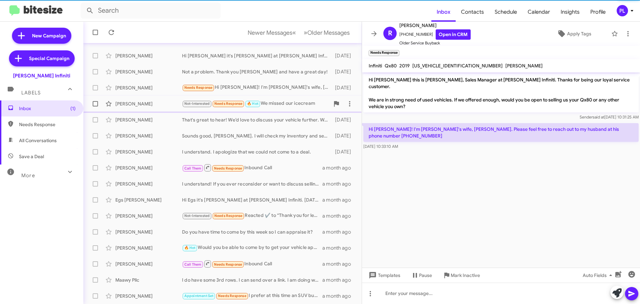
click at [139, 98] on div "Kevin Felt Not-Interested Needs Response 🔥 Hot We missed our icecream 22 days a…" at bounding box center [223, 103] width 268 height 13
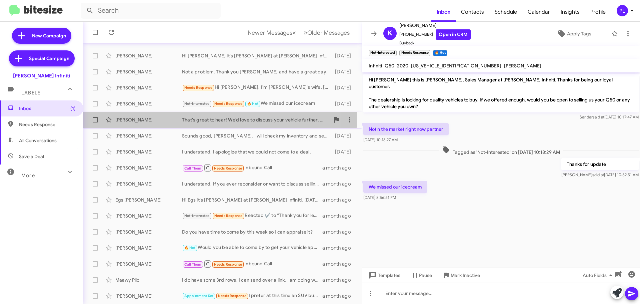
click at [137, 115] on div "Jose Trevino That's great to hear! We’d love to discuss your vehicle further. W…" at bounding box center [223, 119] width 268 height 13
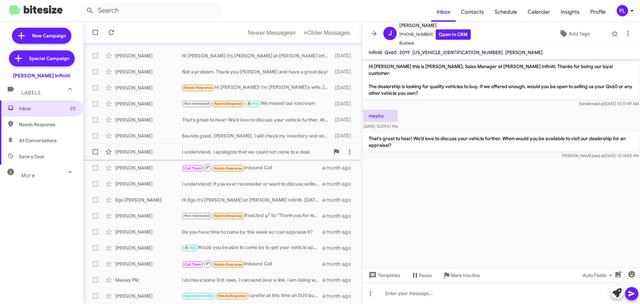
click at [156, 146] on div "Joseph Contreras I understand. I apologize that we could not come to a deal. 22…" at bounding box center [223, 151] width 268 height 13
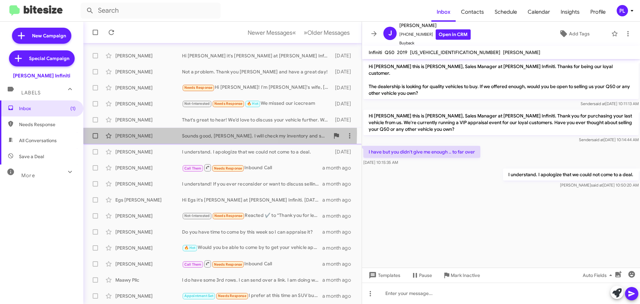
click at [148, 133] on div "George Gatica" at bounding box center [148, 135] width 67 height 7
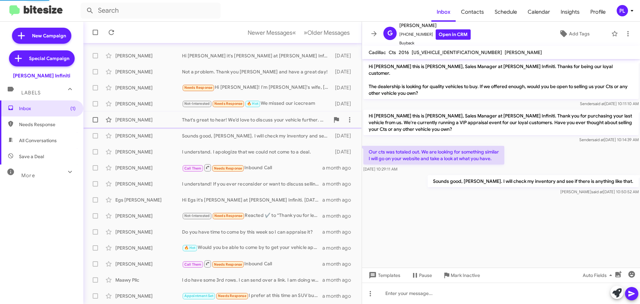
click at [141, 117] on div "Jose Trevino" at bounding box center [148, 119] width 67 height 7
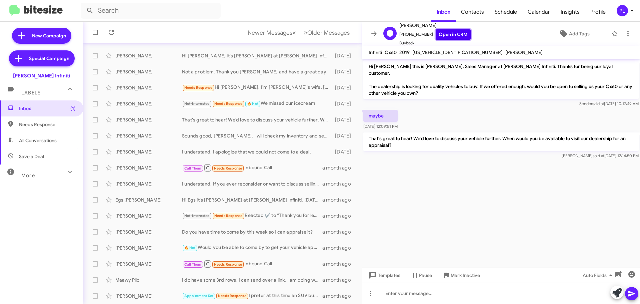
click at [450, 34] on link "Open in CRM" at bounding box center [453, 34] width 35 height 10
click at [160, 138] on div "George Gatica" at bounding box center [148, 135] width 67 height 7
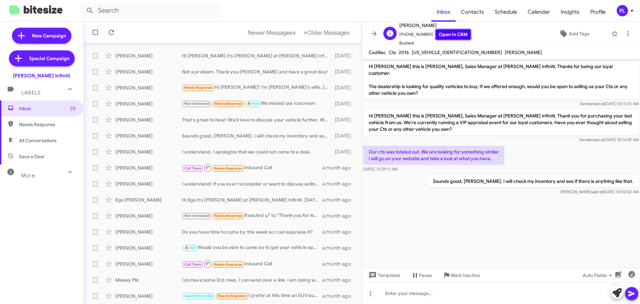
click at [443, 34] on link "Open in CRM" at bounding box center [453, 34] width 35 height 10
click at [572, 35] on span "Add Tags" at bounding box center [579, 34] width 21 height 12
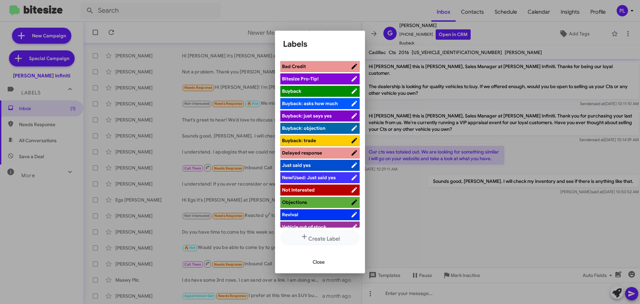
scroll to position [18, 0]
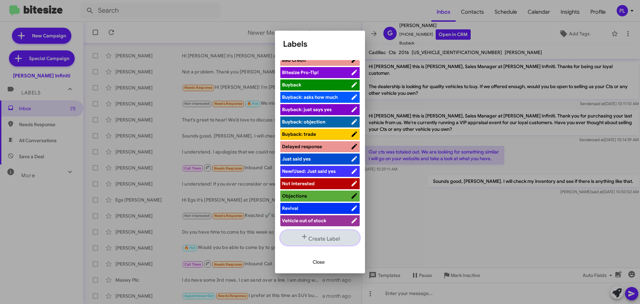
click at [316, 240] on button "Create Label" at bounding box center [320, 237] width 79 height 15
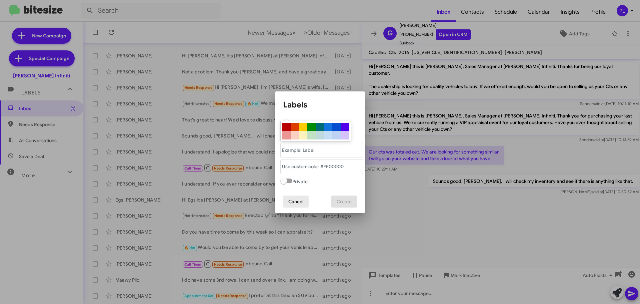
click at [299, 201] on span "Cancel" at bounding box center [296, 201] width 15 height 12
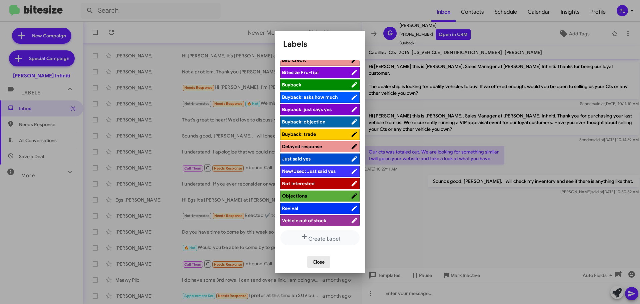
click at [321, 260] on span "Close" at bounding box center [319, 262] width 12 height 12
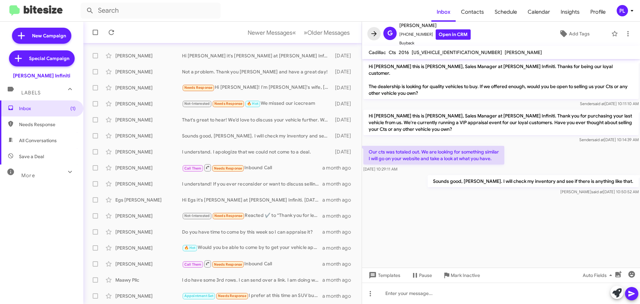
click at [375, 32] on icon at bounding box center [374, 33] width 5 height 5
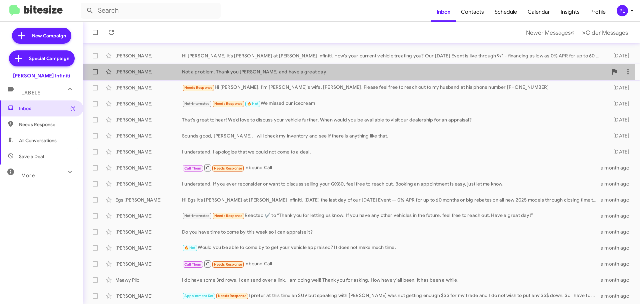
click at [242, 73] on div "Not a problem. Thank you Annie and have a great day!" at bounding box center [395, 71] width 426 height 7
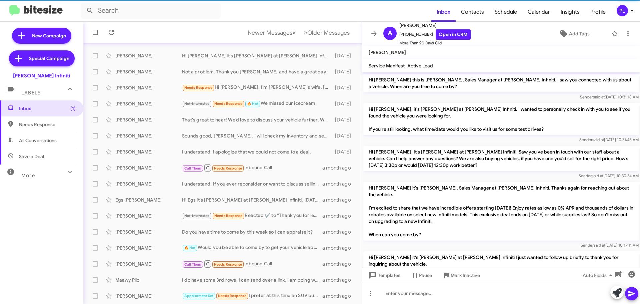
scroll to position [251, 0]
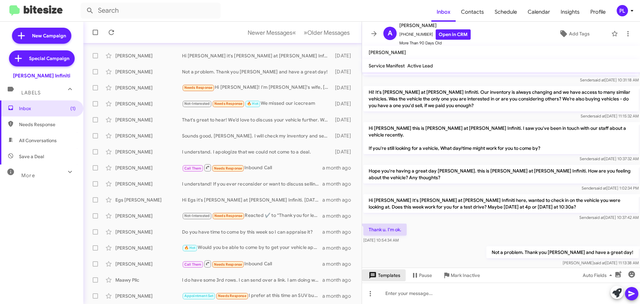
click at [381, 276] on span "Templates" at bounding box center [384, 275] width 33 height 12
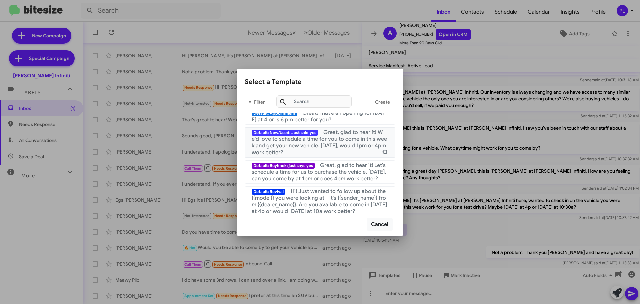
scroll to position [0, 0]
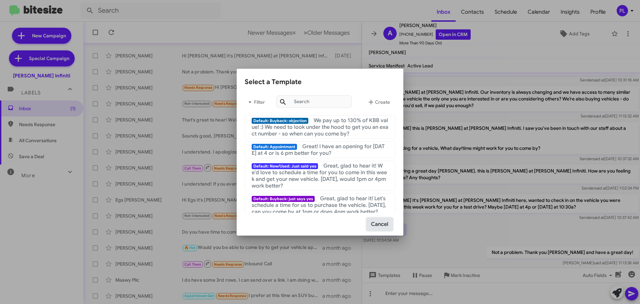
click at [388, 223] on button "Cancel" at bounding box center [380, 224] width 26 height 13
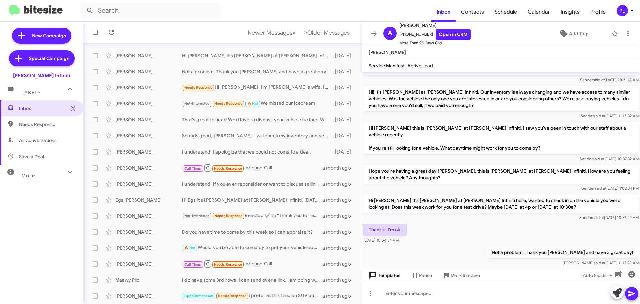
click at [382, 277] on span "Templates" at bounding box center [384, 275] width 33 height 12
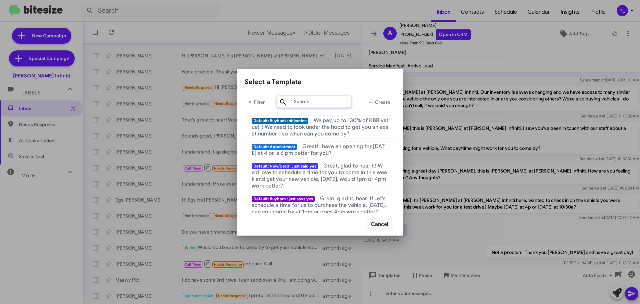
click at [305, 100] on input "text" at bounding box center [314, 101] width 75 height 12
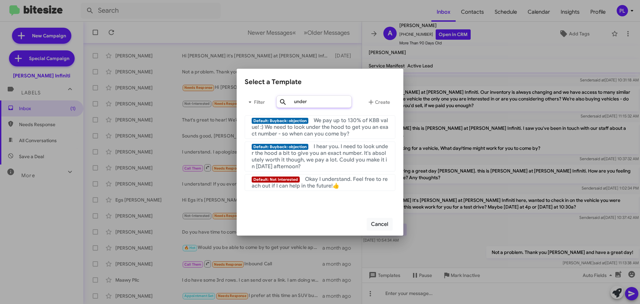
drag, startPoint x: 324, startPoint y: 102, endPoint x: 275, endPoint y: 100, distance: 49.7
click at [275, 100] on div "Filter under Create" at bounding box center [320, 102] width 151 height 16
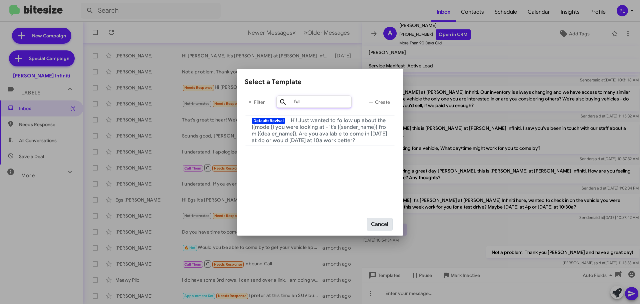
type input "foll"
click at [388, 225] on button "Cancel" at bounding box center [380, 224] width 26 height 13
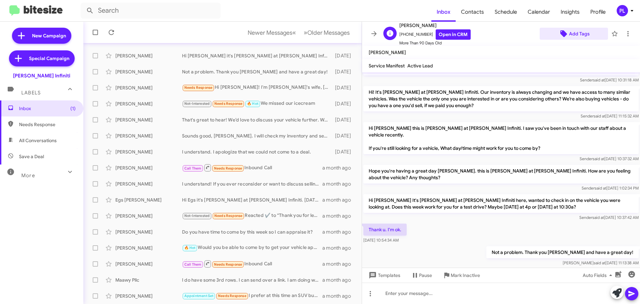
click at [571, 32] on span "Add Tags" at bounding box center [579, 34] width 21 height 12
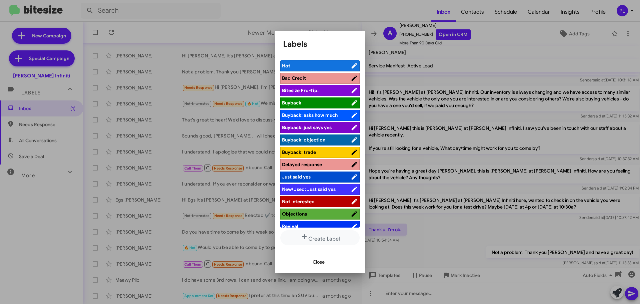
scroll to position [18, 0]
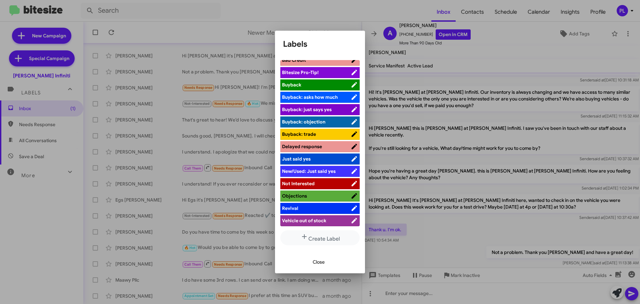
click at [317, 260] on span "Close" at bounding box center [319, 262] width 12 height 12
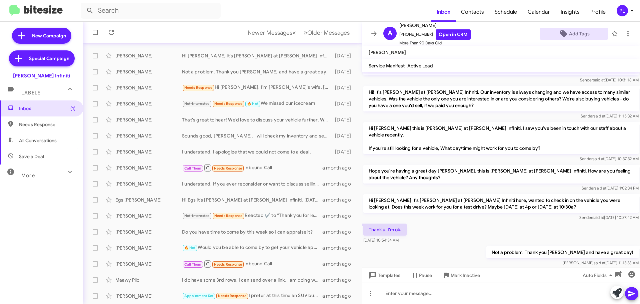
click at [634, 12] on icon at bounding box center [632, 11] width 8 height 8
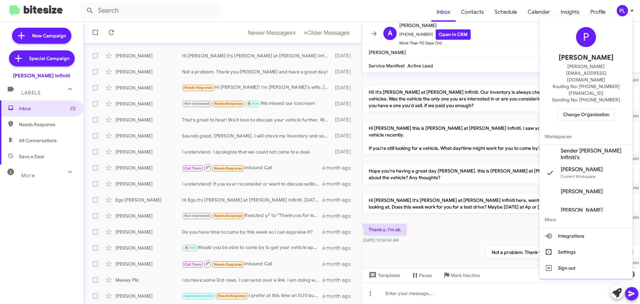
click at [593, 109] on span "Change Organization" at bounding box center [586, 114] width 46 height 11
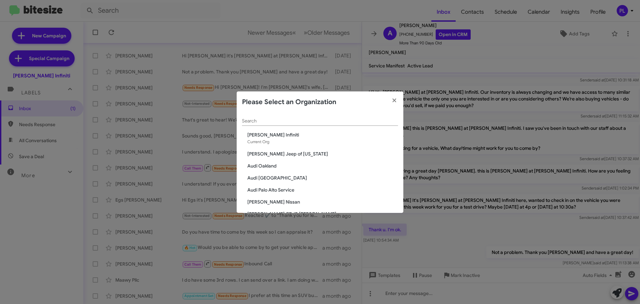
click at [290, 123] on input "Search" at bounding box center [320, 120] width 156 height 5
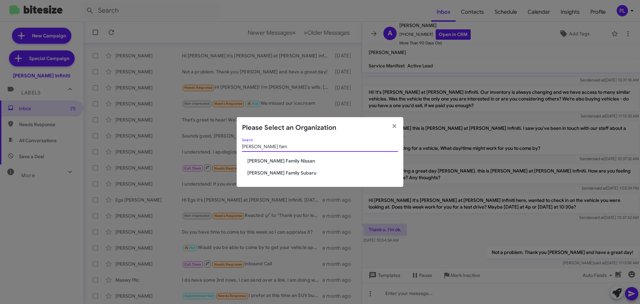
type input "hicks fam"
click at [268, 170] on span "[PERSON_NAME] Family Subaru" at bounding box center [323, 172] width 151 height 7
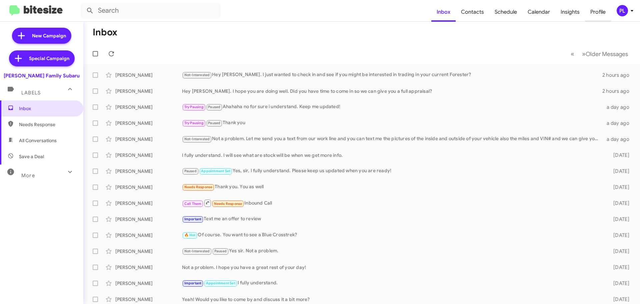
click at [593, 12] on span "Profile" at bounding box center [598, 11] width 26 height 19
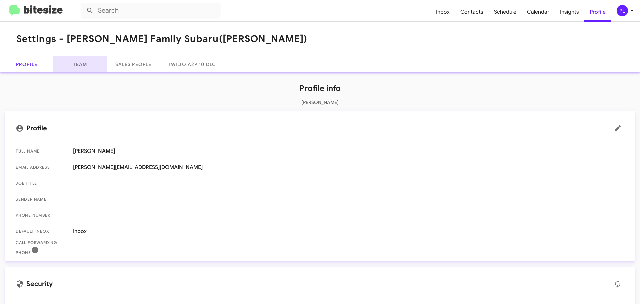
click at [86, 63] on link "Team" at bounding box center [79, 64] width 53 height 16
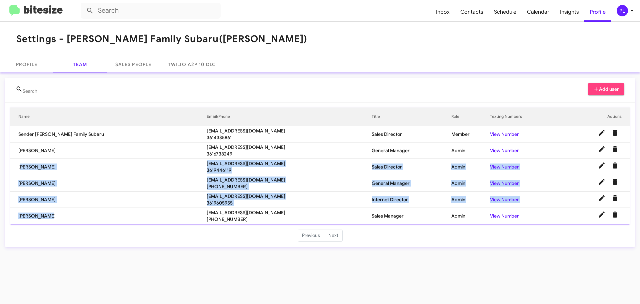
drag, startPoint x: 19, startPoint y: 166, endPoint x: 44, endPoint y: 215, distance: 55.6
click at [44, 215] on tbody "Sender [PERSON_NAME] Family Subaru [EMAIL_ADDRESS][DOMAIN_NAME] 3614335861 Sale…" at bounding box center [320, 175] width 620 height 98
